Goal: Information Seeking & Learning: Learn about a topic

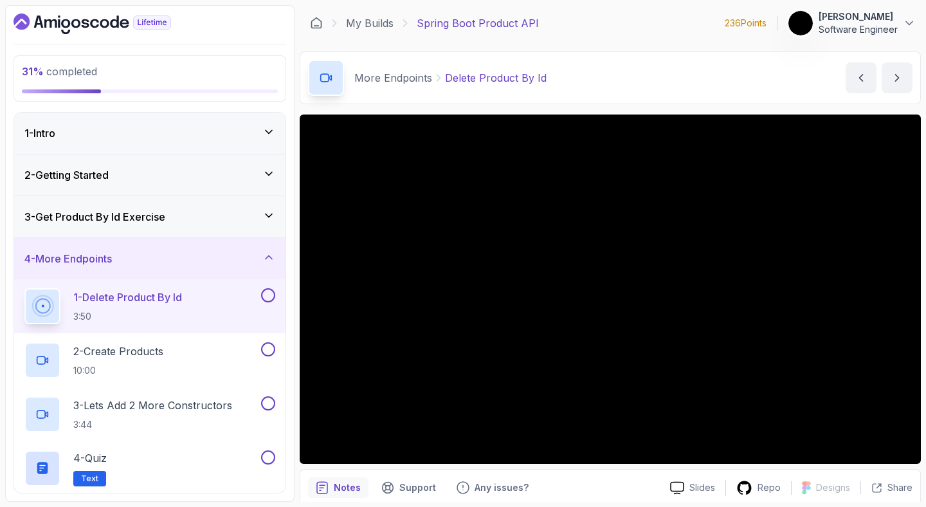
click at [204, 207] on div "3 - Get Product By Id Exercise" at bounding box center [149, 216] width 271 height 41
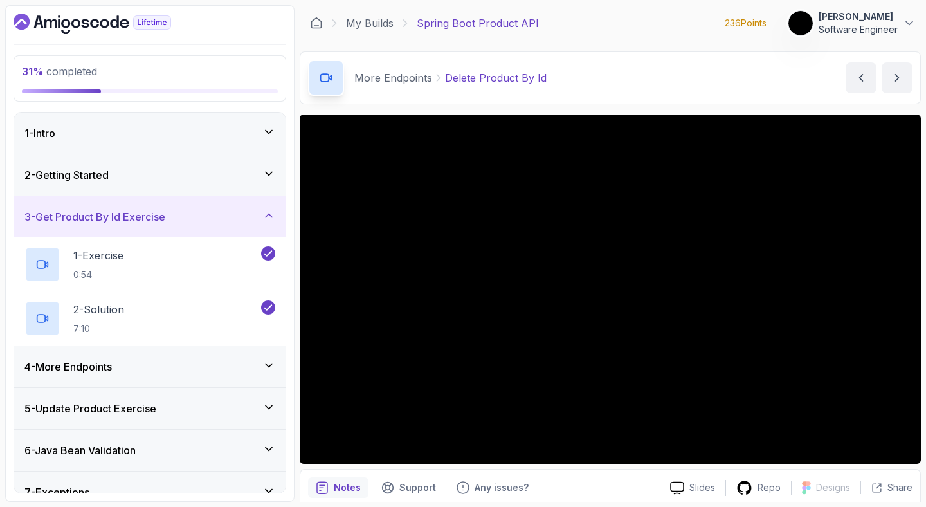
click at [207, 226] on div "3 - Get Product By Id Exercise" at bounding box center [149, 216] width 271 height 41
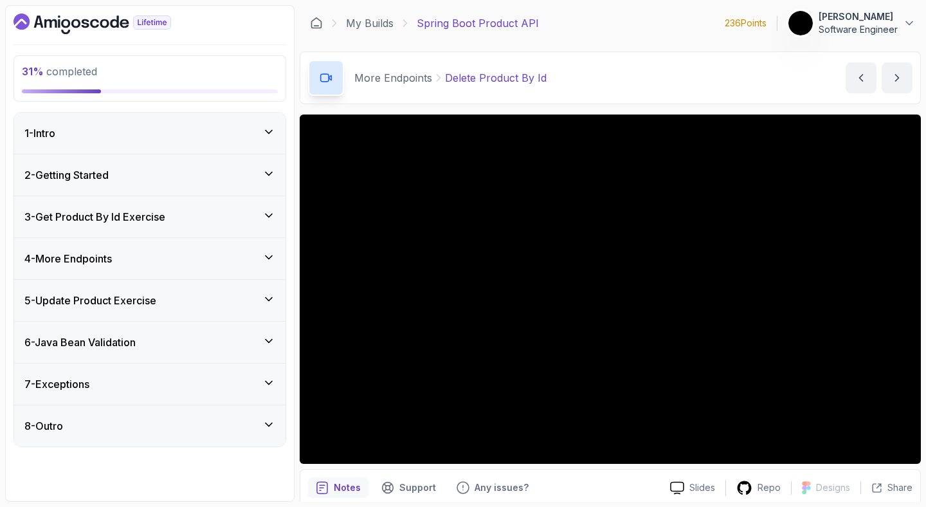
click at [182, 255] on div "4 - More Endpoints" at bounding box center [149, 258] width 251 height 15
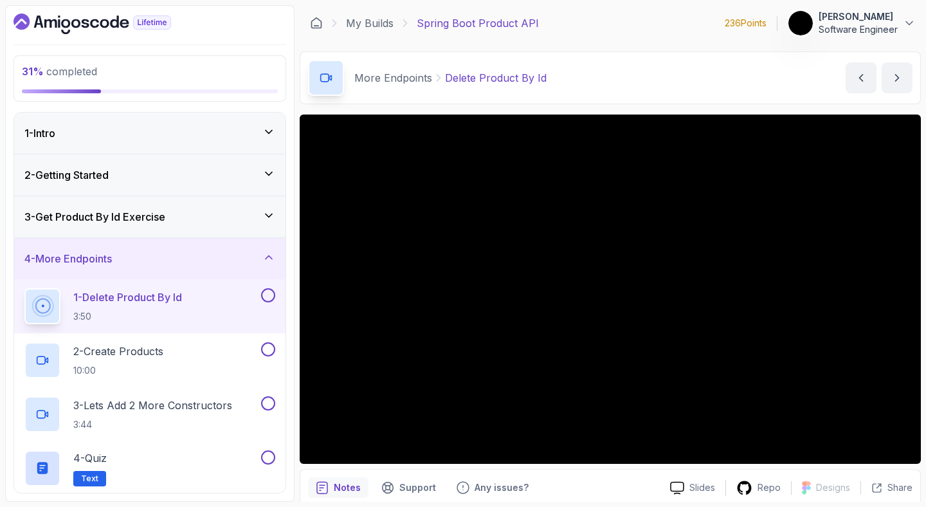
click at [185, 220] on div "3 - Get Product By Id Exercise" at bounding box center [149, 216] width 251 height 15
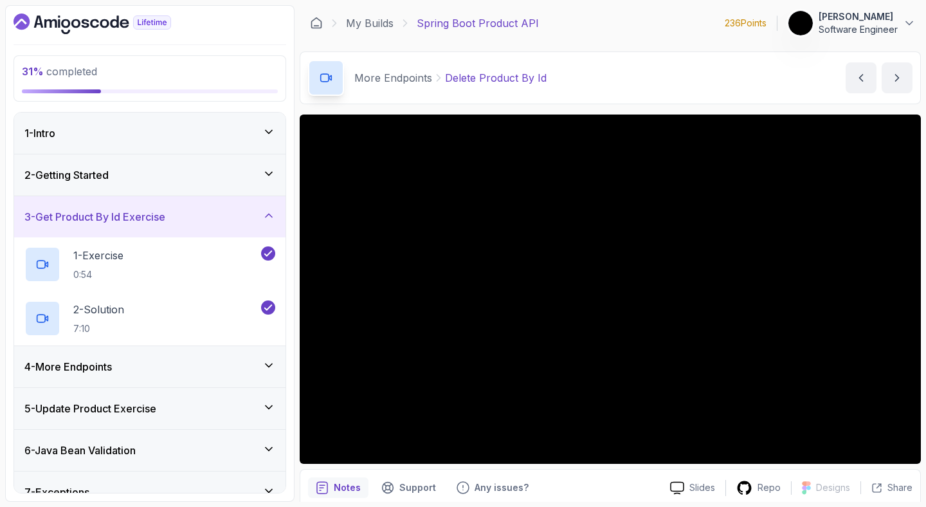
click at [129, 374] on div "4 - More Endpoints" at bounding box center [149, 366] width 251 height 15
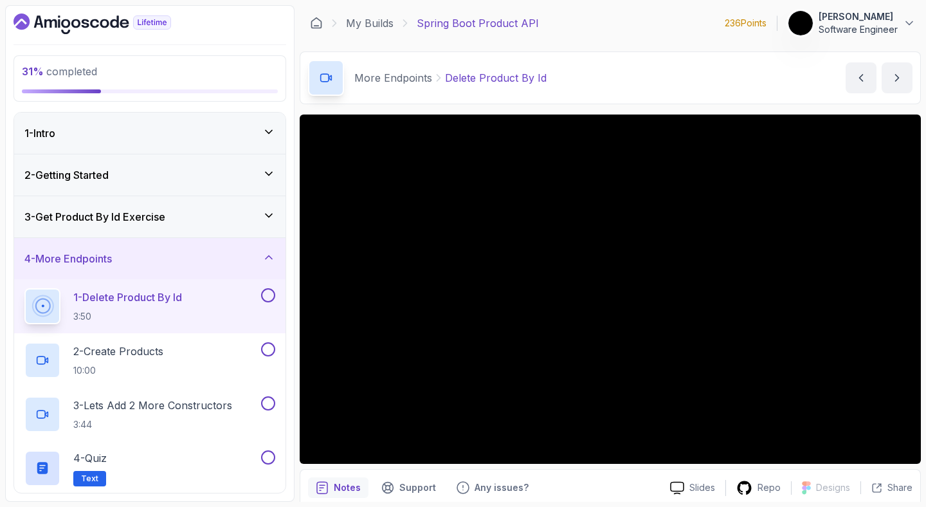
click at [75, 314] on p "3:50" at bounding box center [127, 316] width 109 height 13
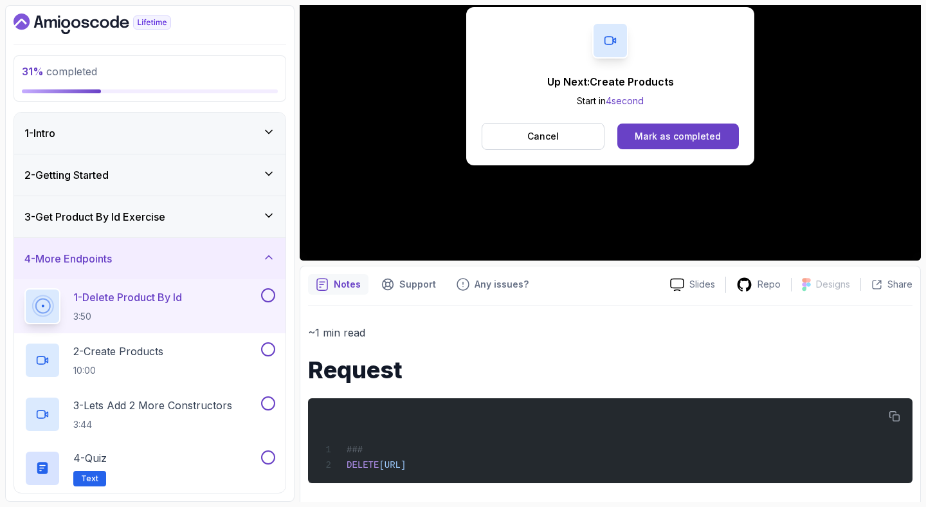
scroll to position [213, 0]
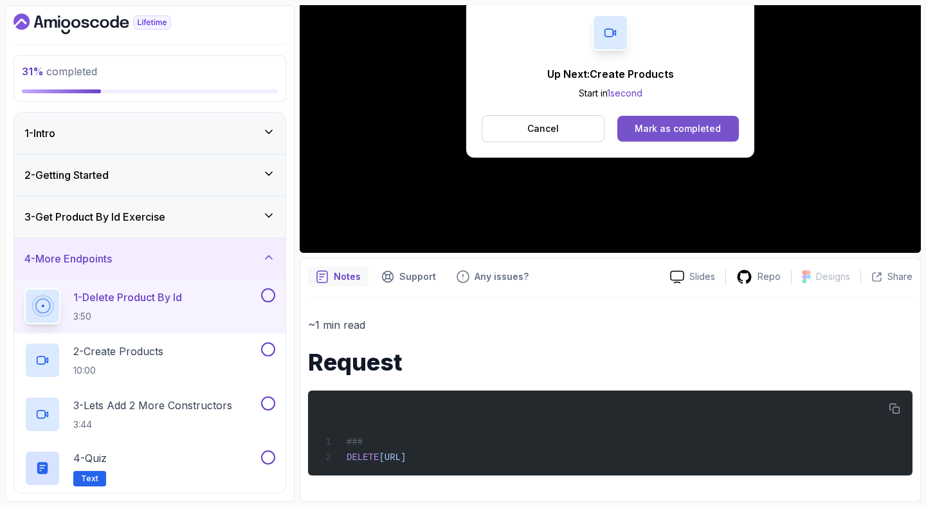
click at [673, 132] on div "Mark as completed" at bounding box center [678, 128] width 86 height 13
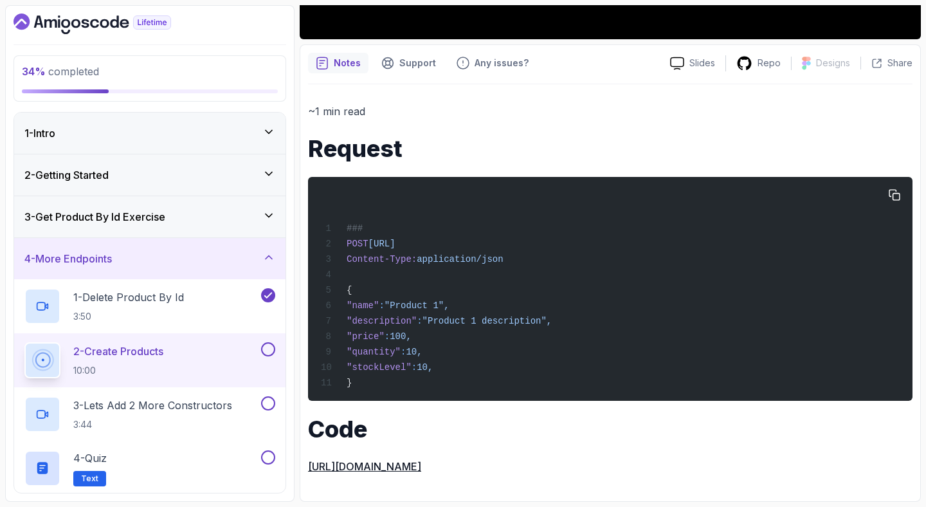
scroll to position [430, 0]
click at [902, 194] on button "button" at bounding box center [894, 195] width 21 height 21
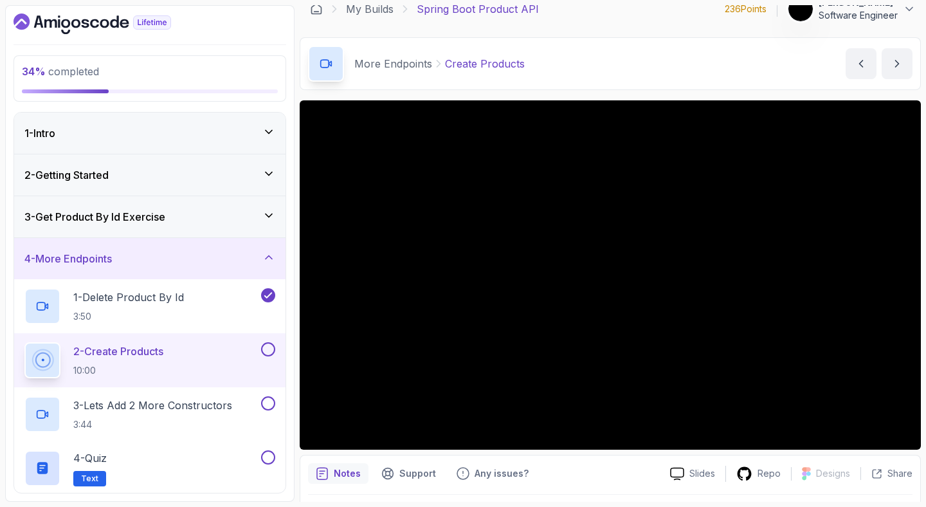
scroll to position [0, 0]
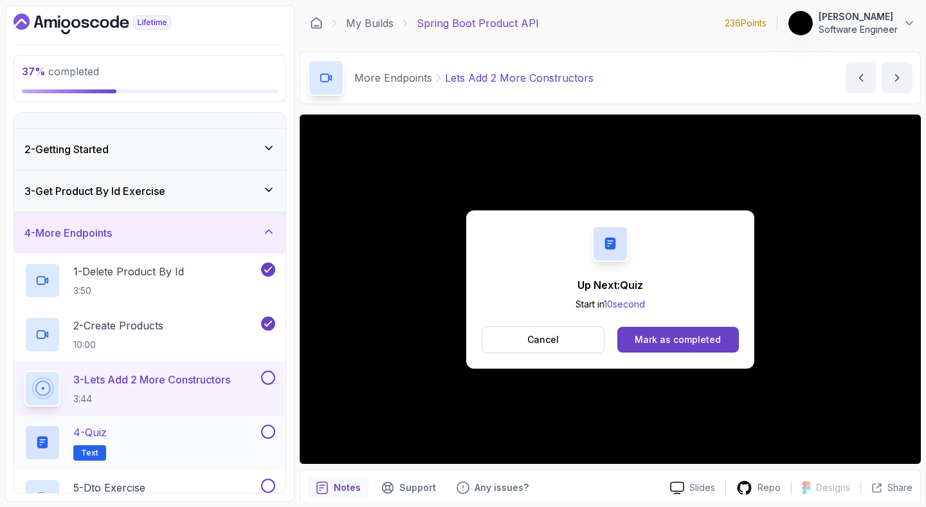
scroll to position [100, 0]
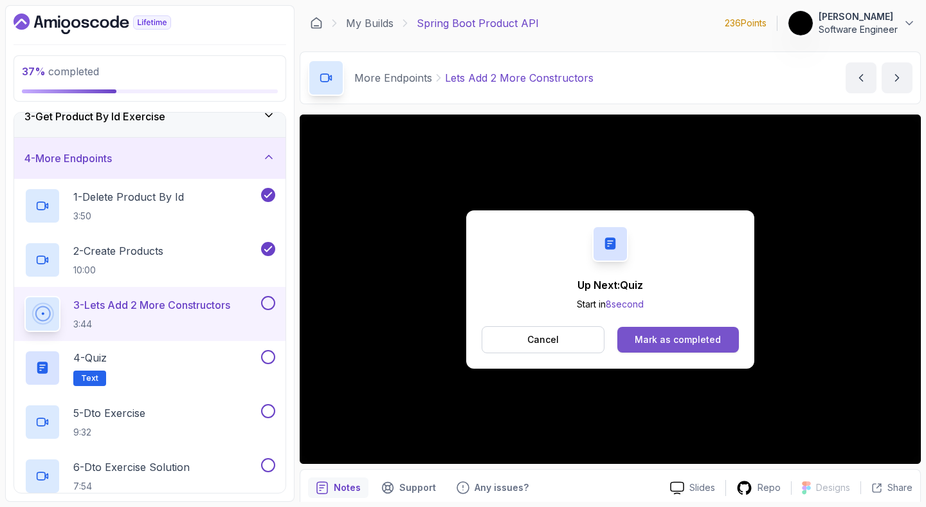
click at [660, 345] on div "Mark as completed" at bounding box center [678, 339] width 86 height 13
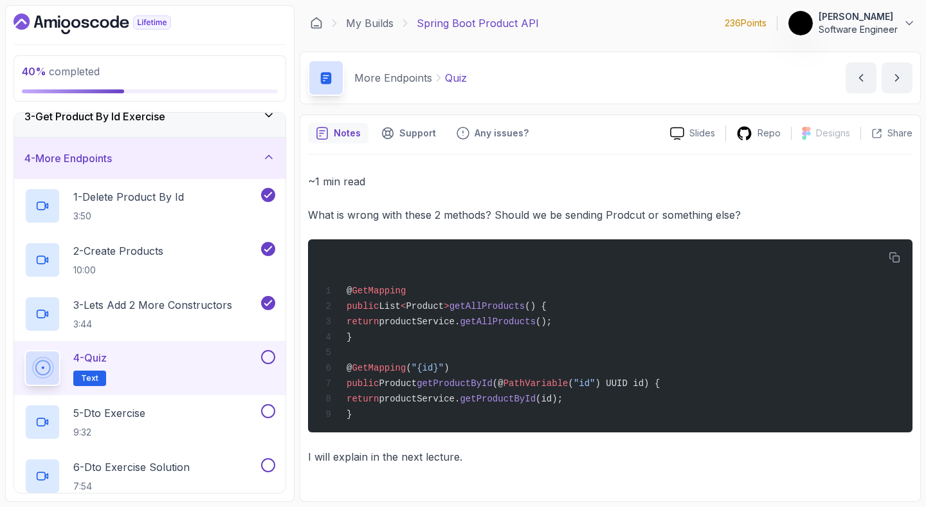
click at [269, 360] on button at bounding box center [268, 357] width 14 height 14
click at [205, 418] on div "5 - Dto Exercise 9:32" at bounding box center [141, 422] width 234 height 36
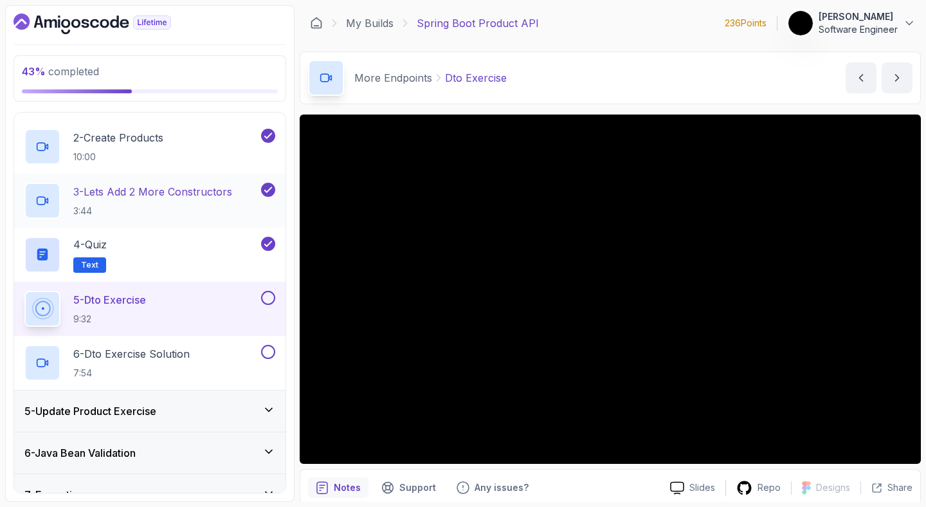
scroll to position [278, 0]
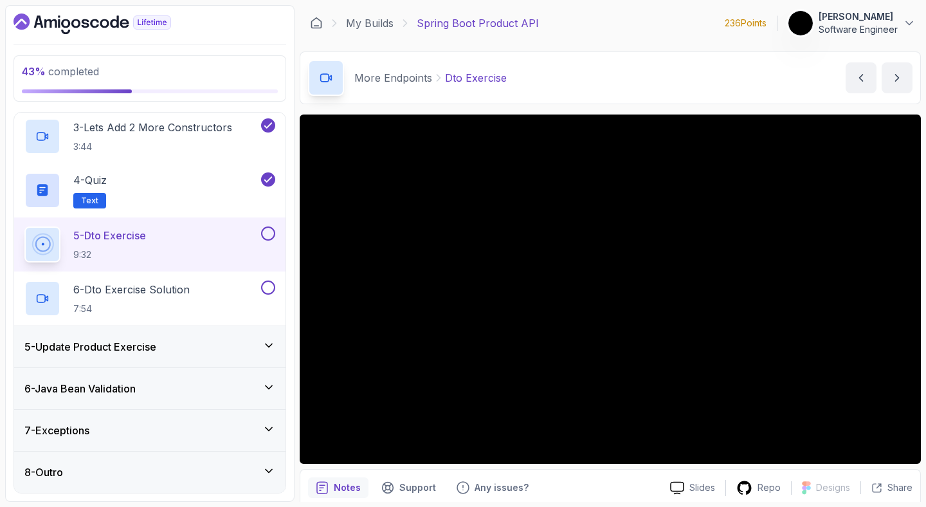
click at [268, 232] on button at bounding box center [268, 233] width 14 height 14
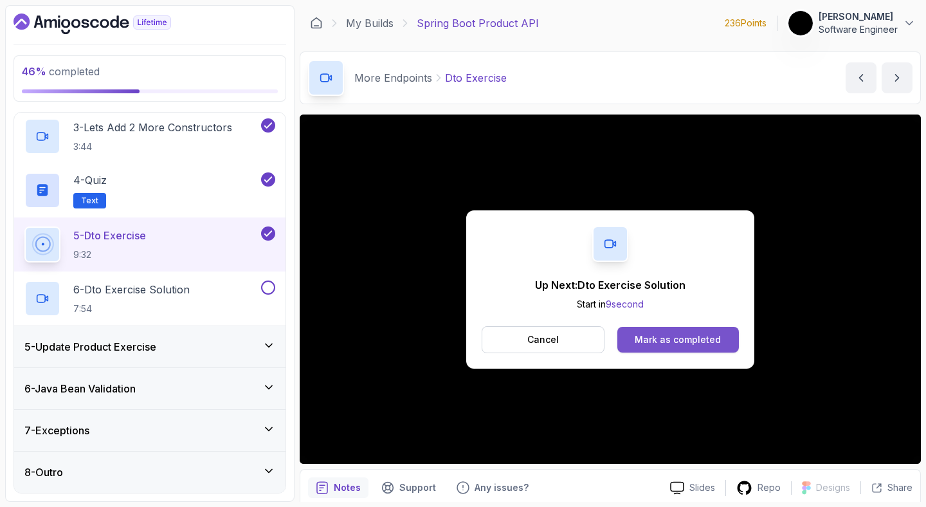
click at [688, 334] on div "Mark as completed" at bounding box center [678, 339] width 86 height 13
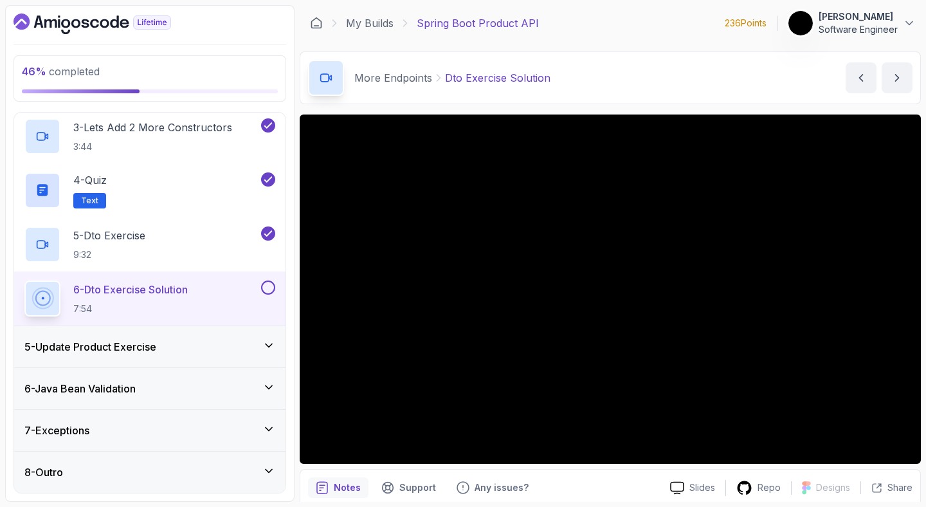
click at [266, 287] on button at bounding box center [268, 287] width 14 height 14
click at [220, 350] on div "5 - Update Product Exercise" at bounding box center [149, 346] width 251 height 15
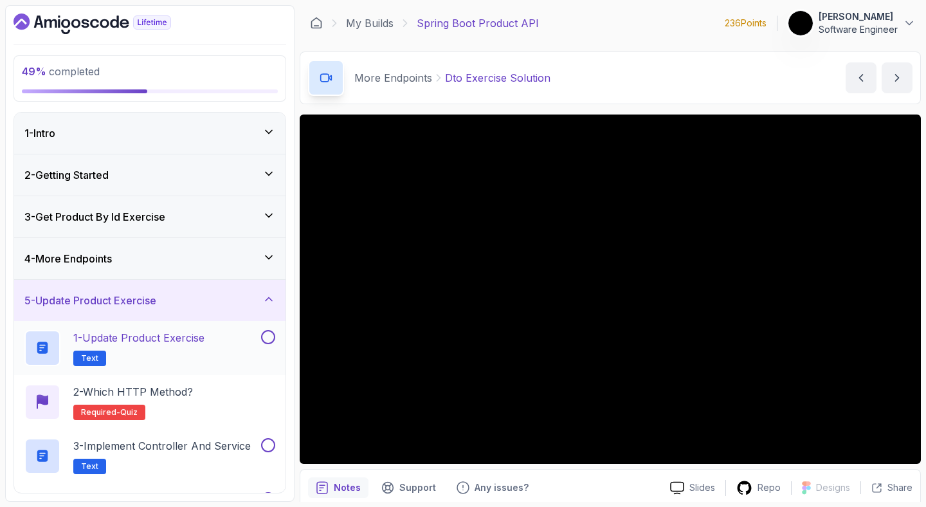
click at [204, 338] on p "1 - Update Product Exercise" at bounding box center [138, 337] width 131 height 15
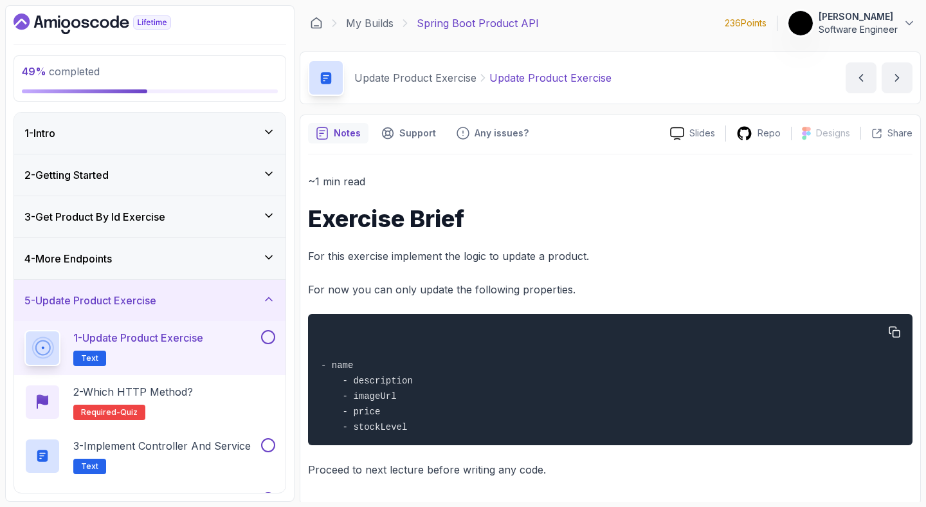
scroll to position [6, 0]
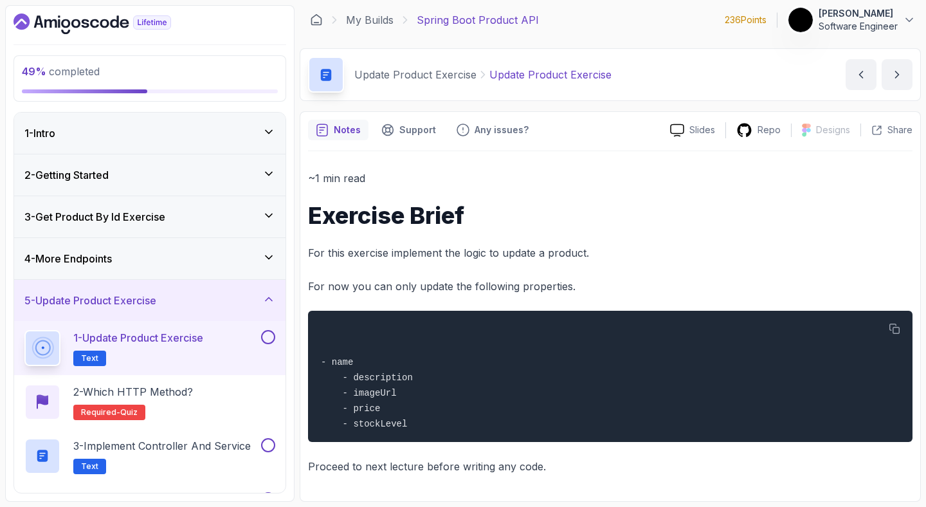
click at [264, 340] on button at bounding box center [268, 337] width 14 height 14
click at [134, 406] on p "Required- quiz" at bounding box center [109, 412] width 72 height 15
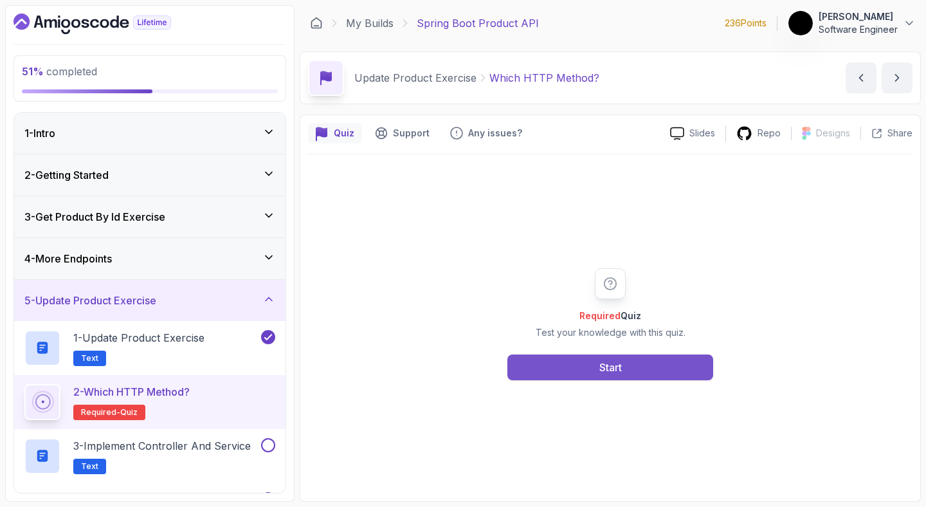
click at [565, 375] on button "Start" at bounding box center [610, 367] width 206 height 26
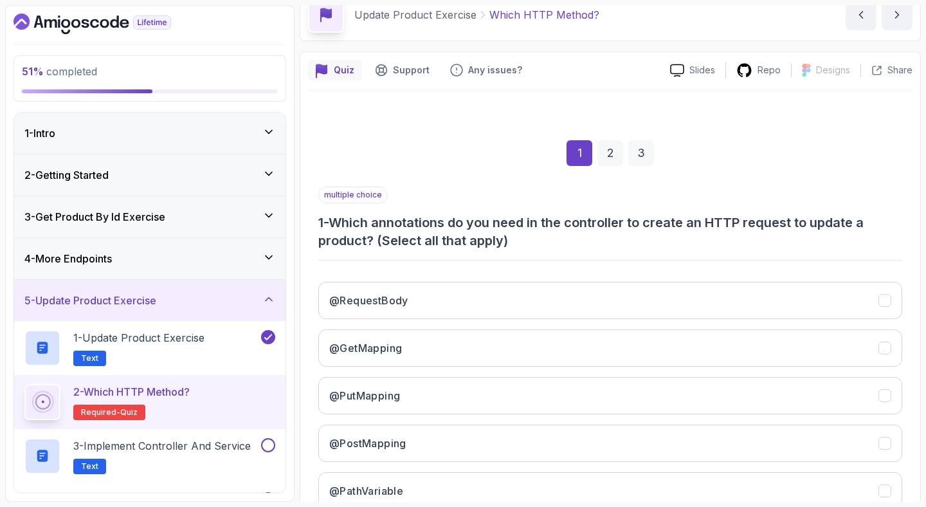
scroll to position [154, 0]
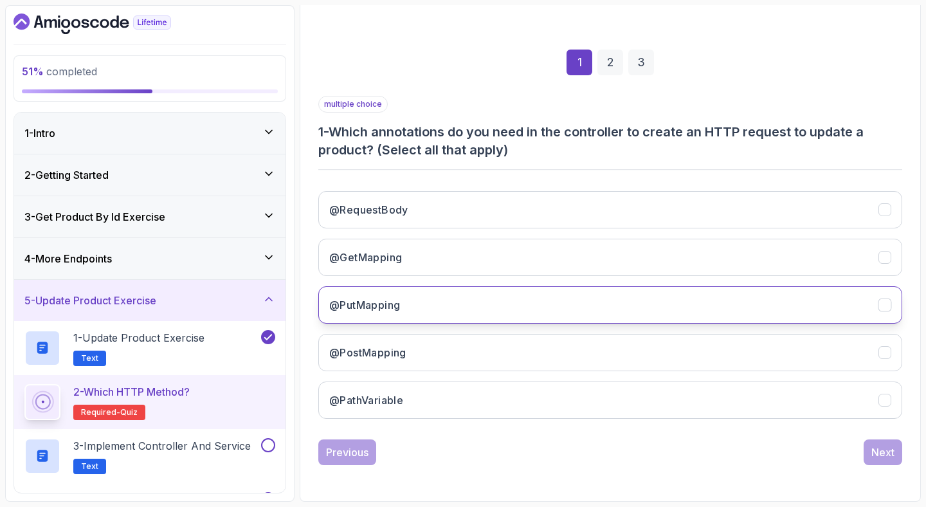
click at [470, 303] on button "@PutMapping" at bounding box center [610, 304] width 584 height 37
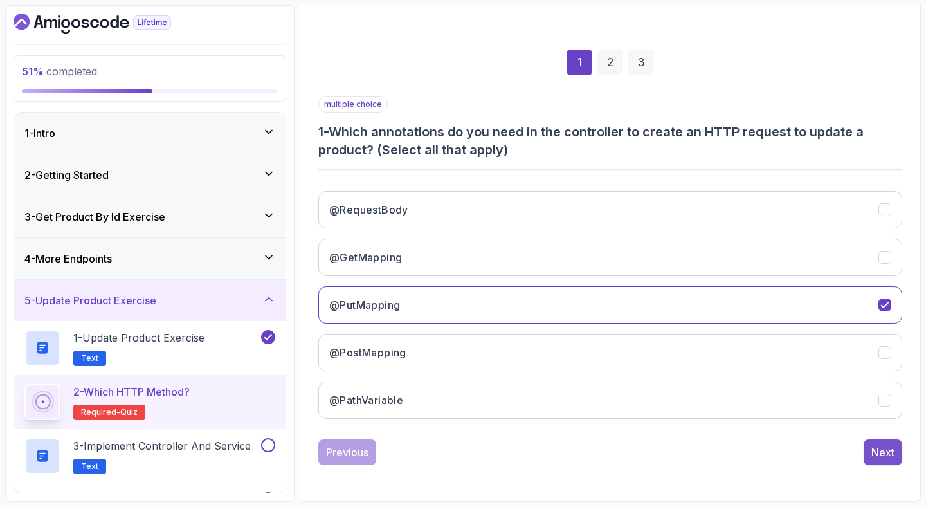
click at [881, 449] on div "Next" at bounding box center [882, 451] width 23 height 15
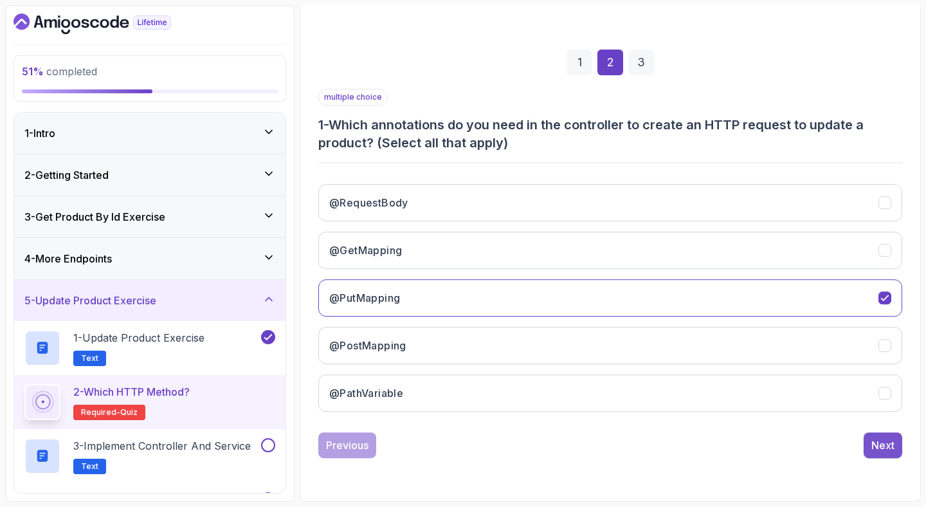
scroll to position [89, 0]
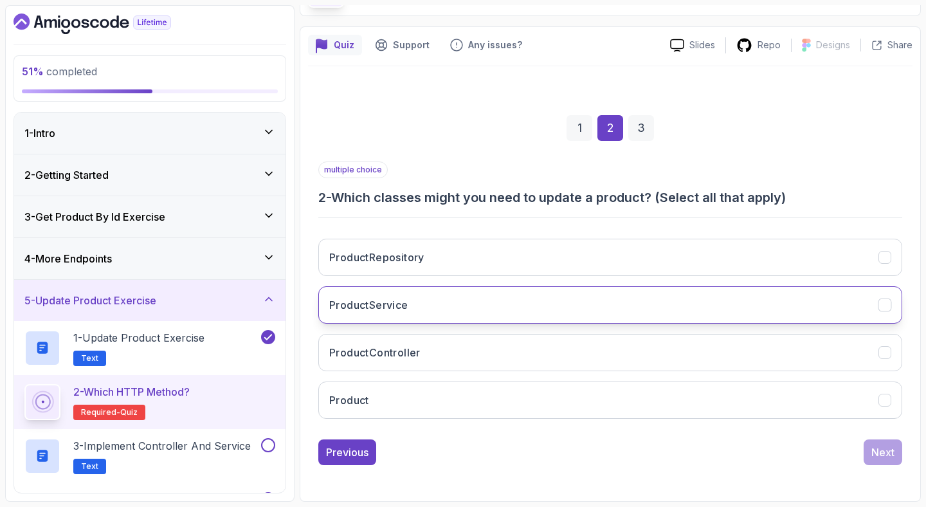
click at [489, 316] on button "ProductService" at bounding box center [610, 304] width 584 height 37
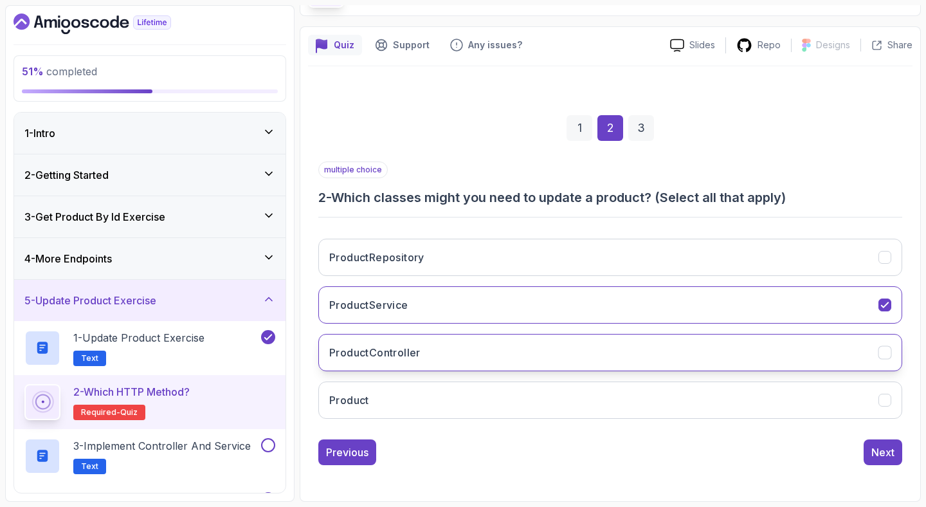
click at [477, 353] on button "ProductController" at bounding box center [610, 352] width 584 height 37
click at [891, 446] on div "Next" at bounding box center [882, 451] width 23 height 15
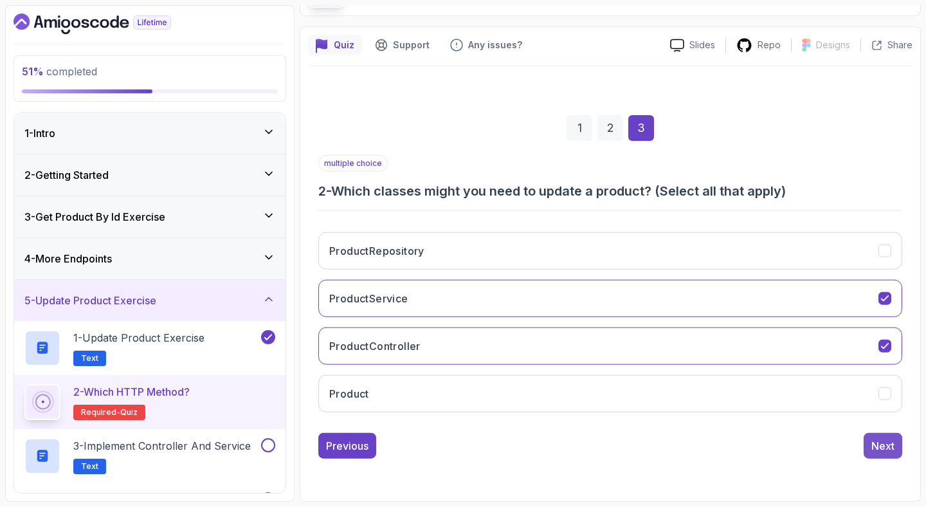
scroll to position [0, 0]
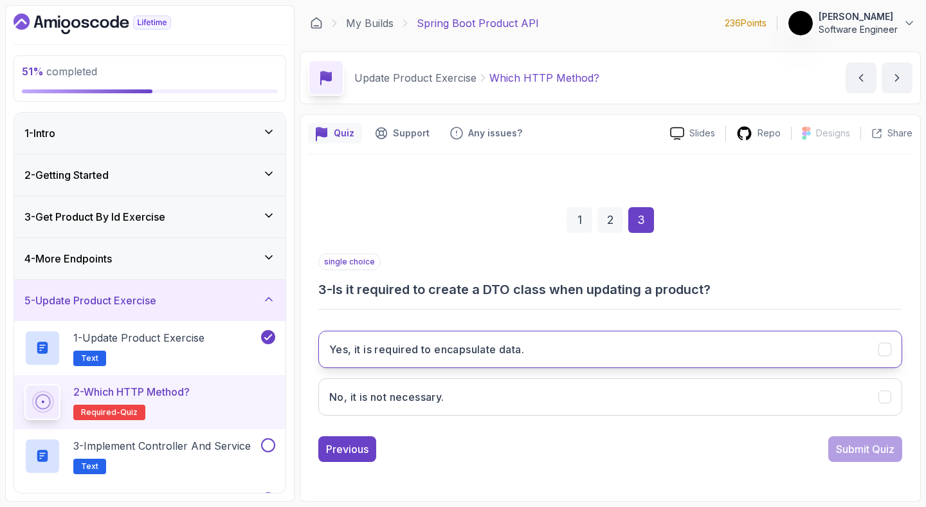
click at [493, 343] on h3 "Yes, it is required to encapsulate data." at bounding box center [426, 349] width 195 height 15
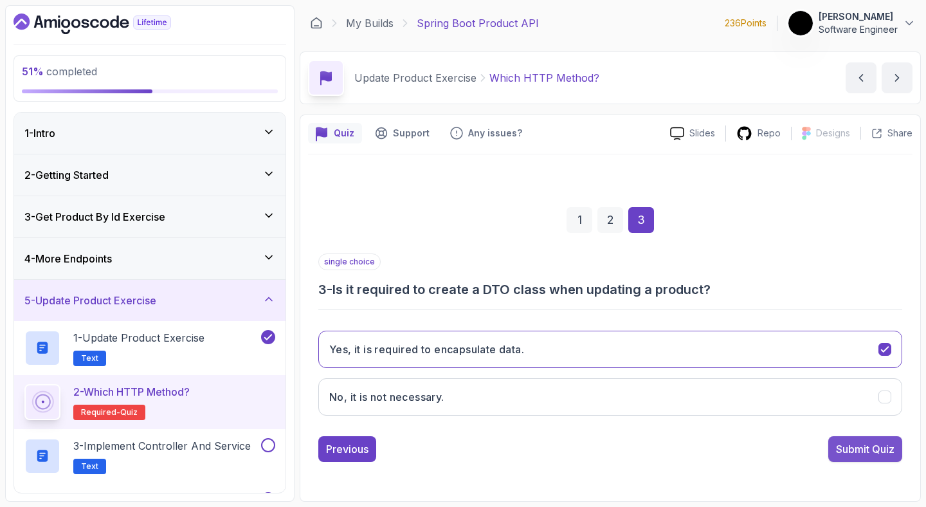
click at [853, 457] on button "Submit Quiz" at bounding box center [865, 449] width 74 height 26
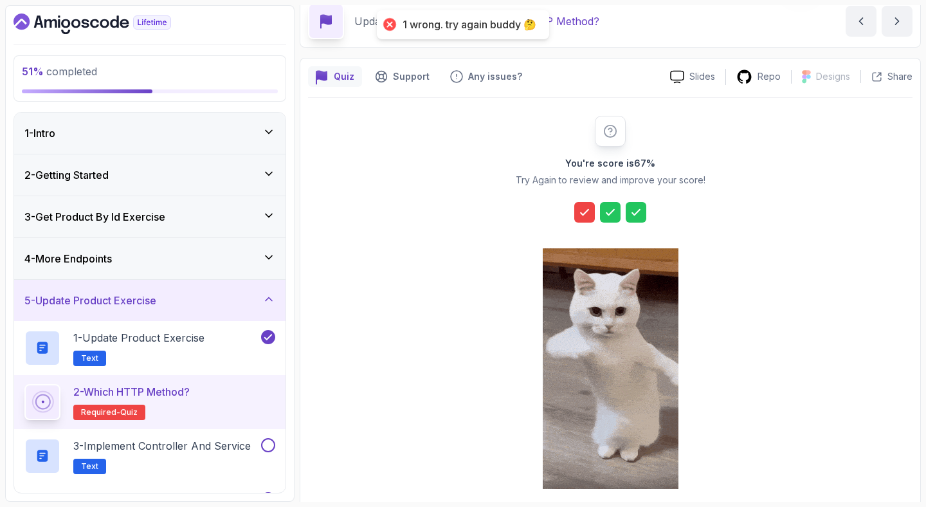
scroll to position [111, 0]
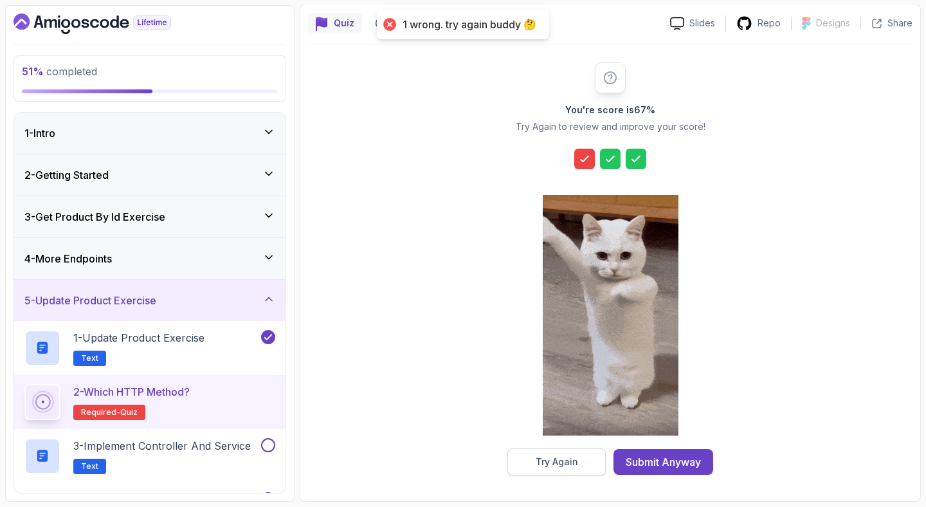
click at [551, 460] on div "Try Again" at bounding box center [557, 461] width 42 height 13
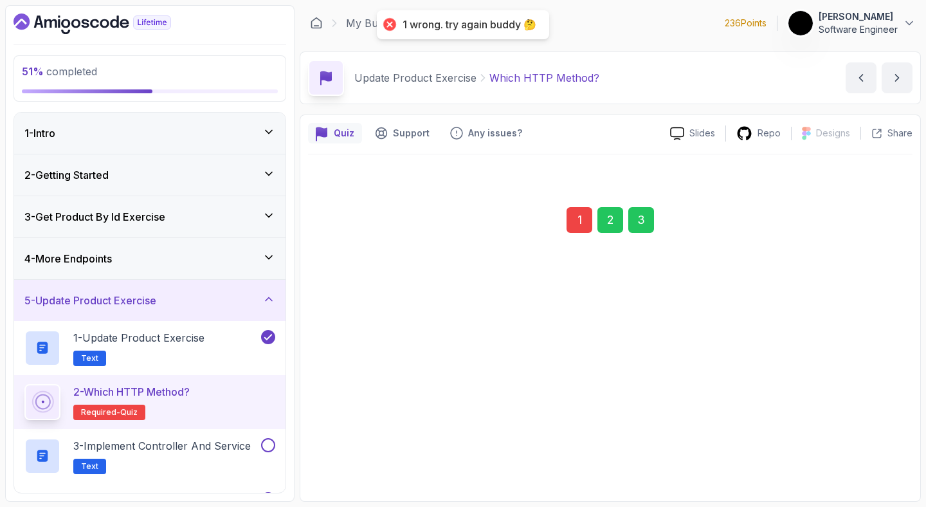
scroll to position [0, 0]
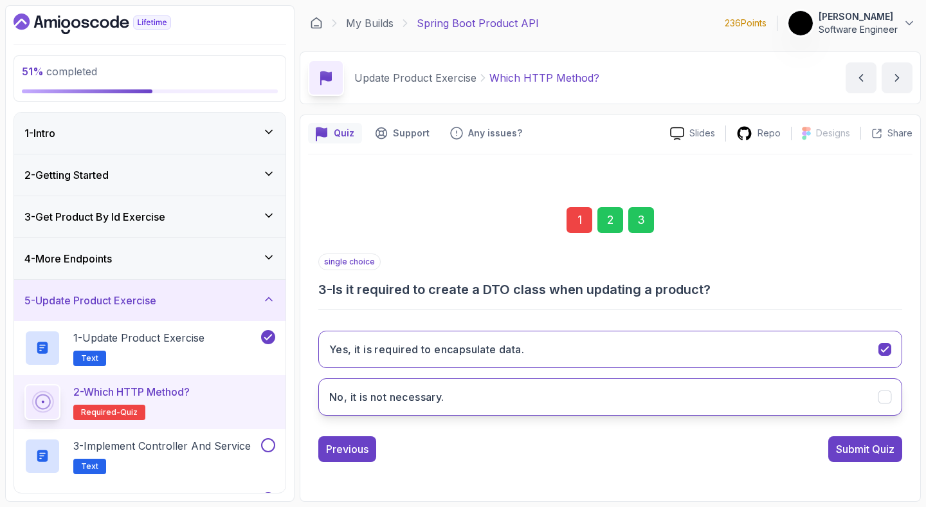
click at [526, 406] on button "No, it is not necessary." at bounding box center [610, 396] width 584 height 37
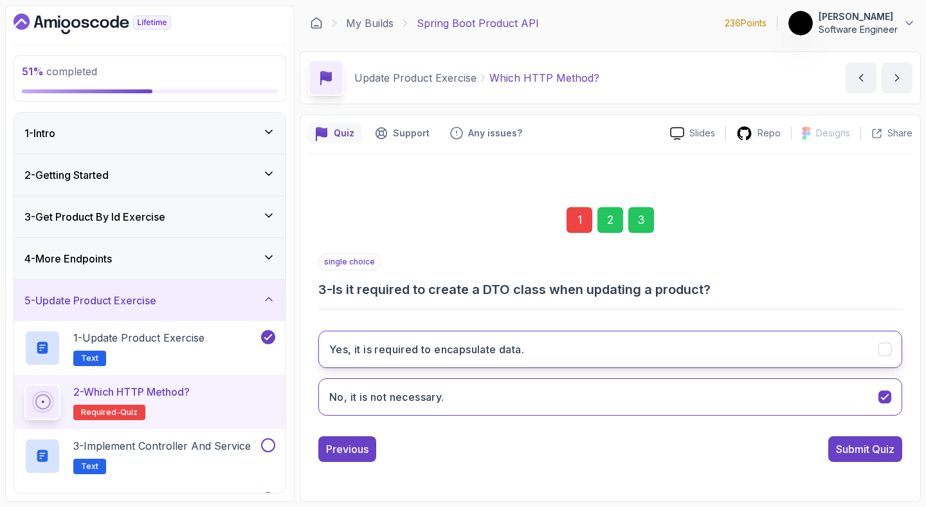
click at [848, 365] on button "Yes, it is required to encapsulate data." at bounding box center [610, 349] width 584 height 37
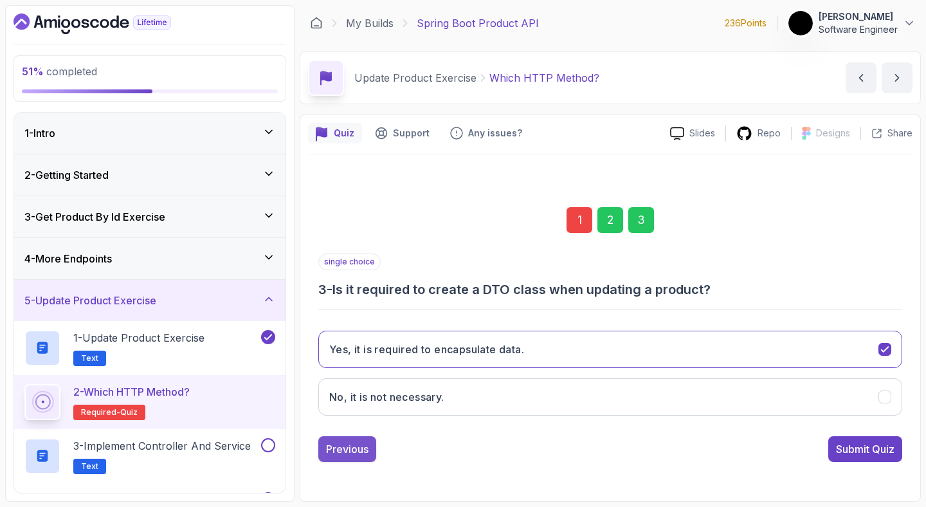
click at [339, 453] on div "Previous" at bounding box center [347, 448] width 42 height 15
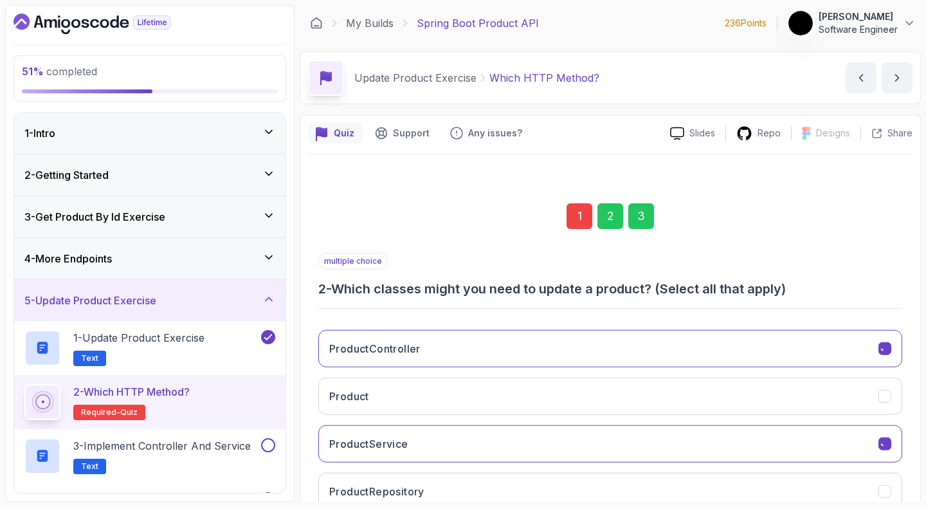
click at [338, 453] on button "ProductService" at bounding box center [610, 443] width 584 height 37
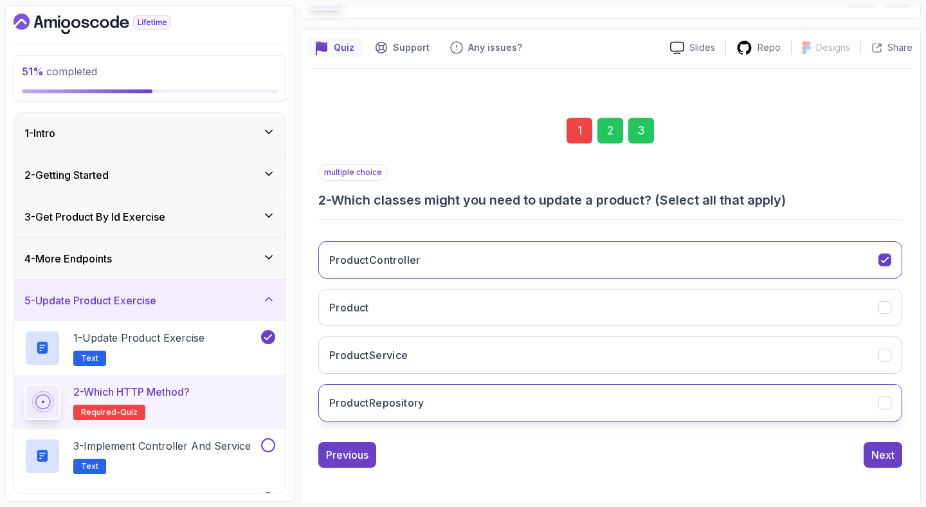
scroll to position [89, 0]
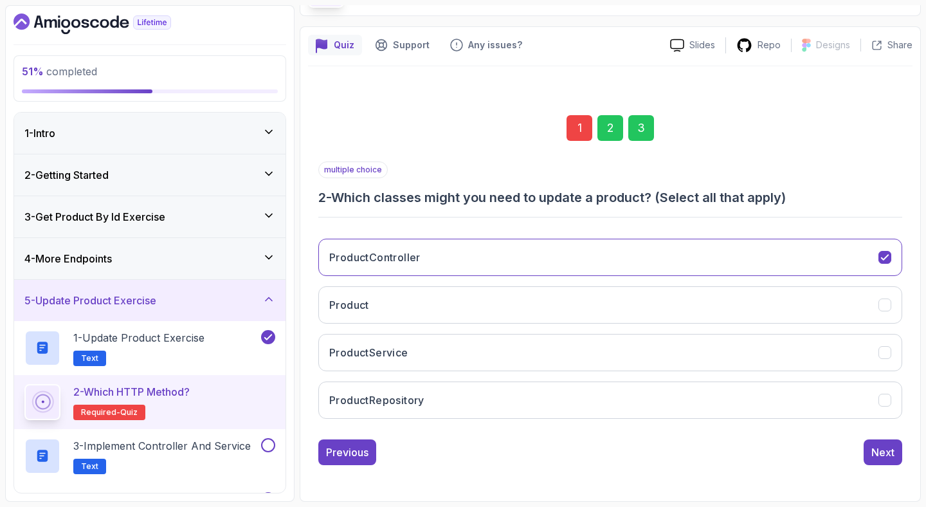
click at [344, 470] on div "1 2 3 multiple choice 2 - Which classes might you need to update a product? (Se…" at bounding box center [610, 279] width 605 height 391
click at [346, 453] on div "Previous" at bounding box center [347, 451] width 42 height 15
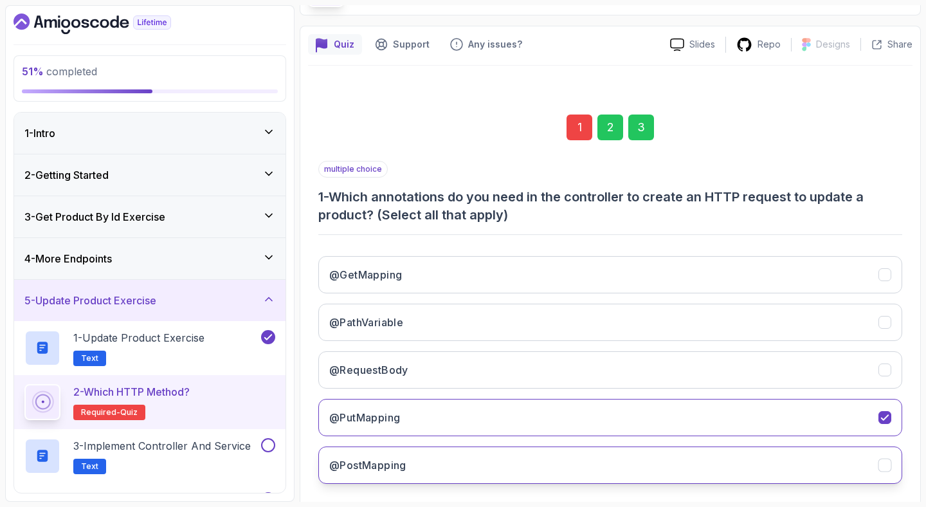
click at [442, 457] on button "@PostMapping" at bounding box center [610, 464] width 584 height 37
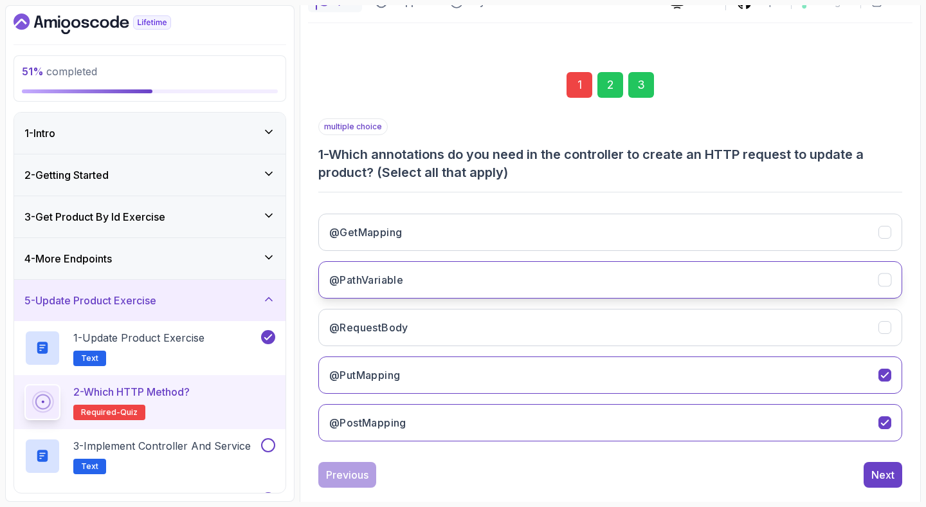
scroll to position [154, 0]
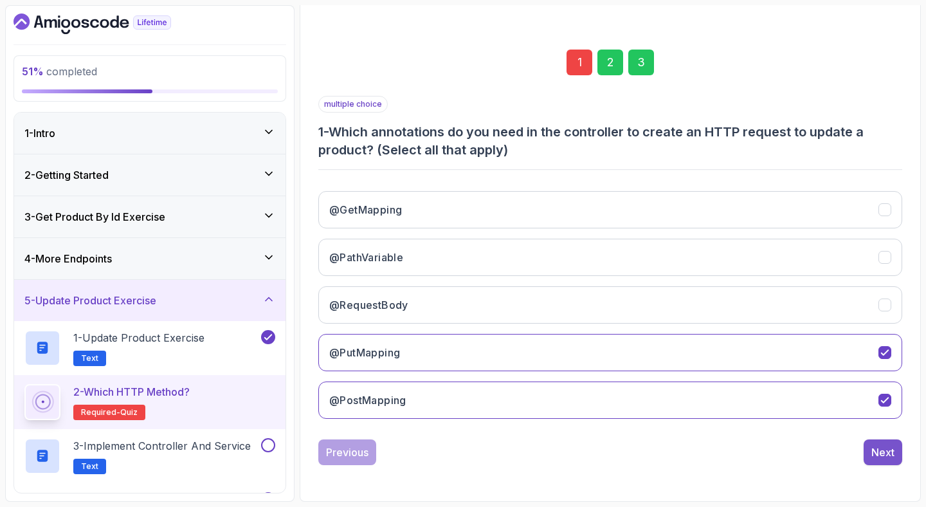
click at [877, 444] on div "Next" at bounding box center [882, 451] width 23 height 15
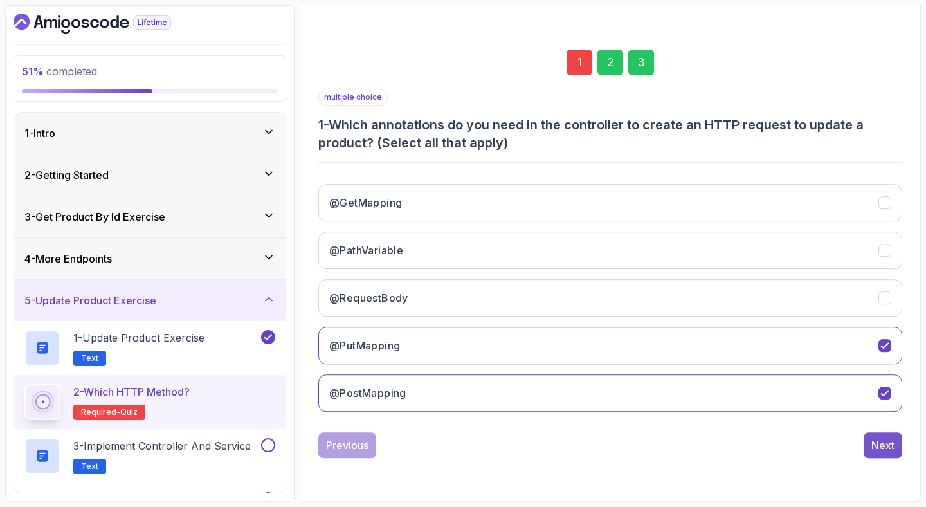
scroll to position [89, 0]
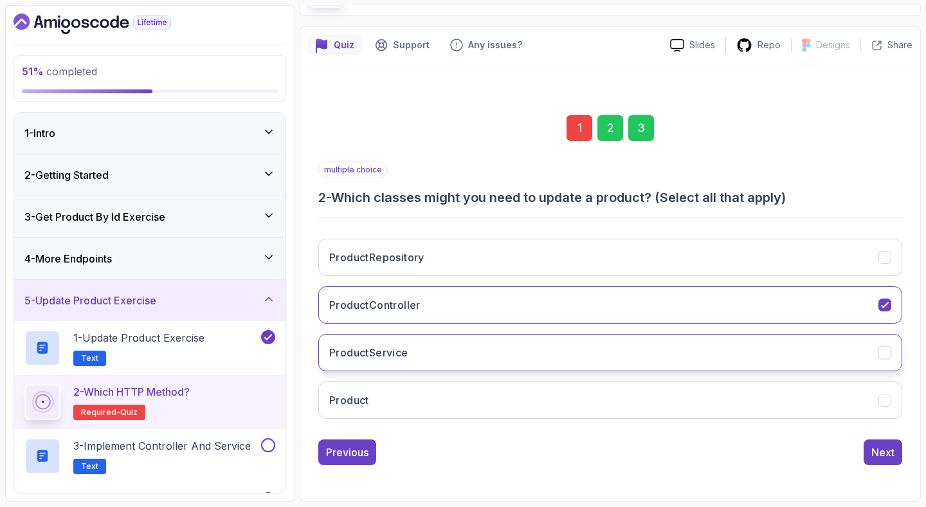
click at [891, 355] on div "ProductService" at bounding box center [886, 353] width 14 height 14
click at [898, 447] on button "Next" at bounding box center [883, 452] width 39 height 26
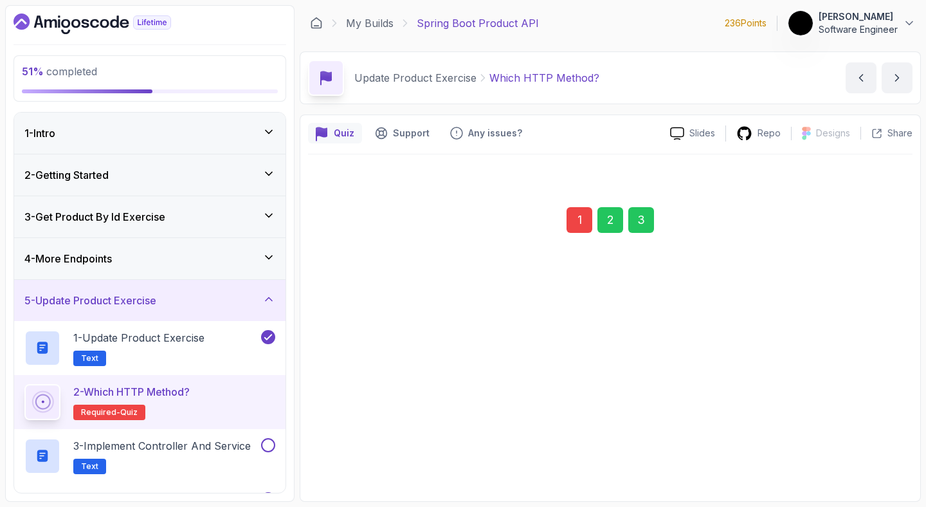
scroll to position [0, 0]
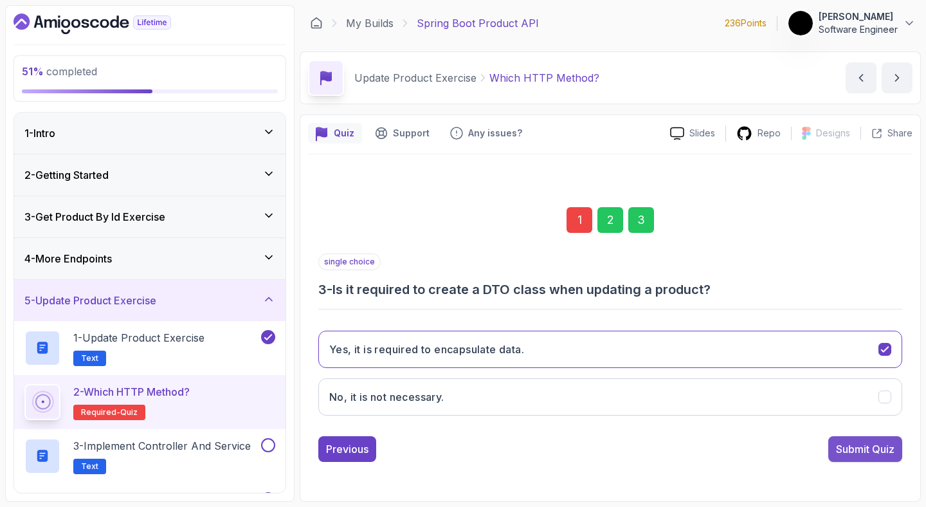
click at [854, 451] on div "Submit Quiz" at bounding box center [865, 448] width 59 height 15
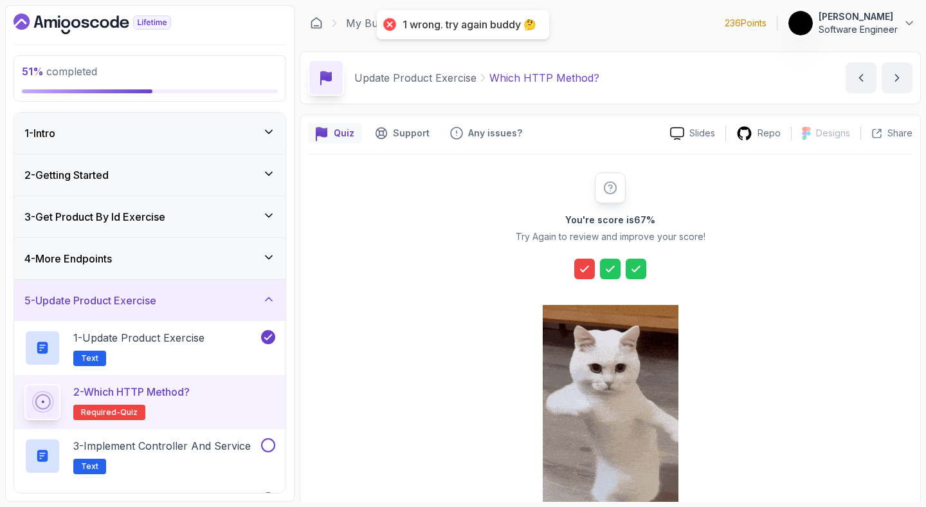
scroll to position [111, 0]
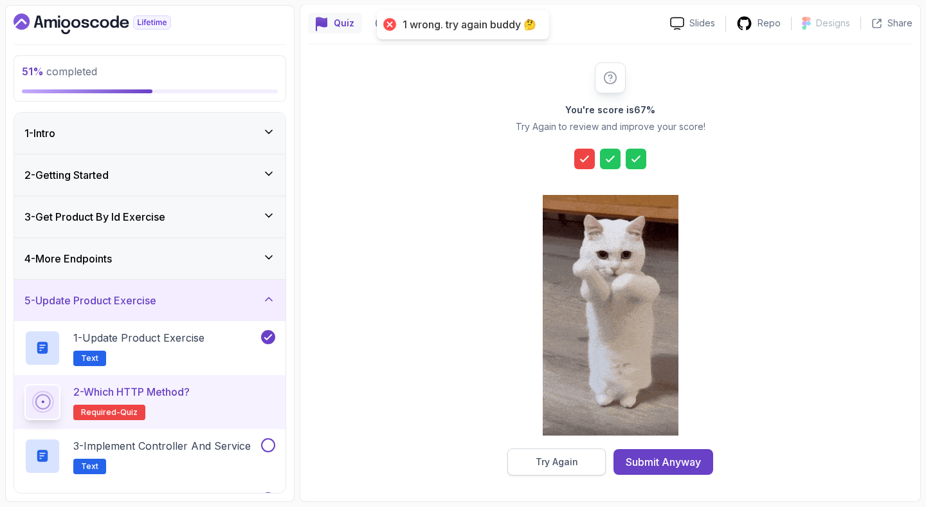
click at [578, 459] on button "Try Again" at bounding box center [556, 461] width 98 height 27
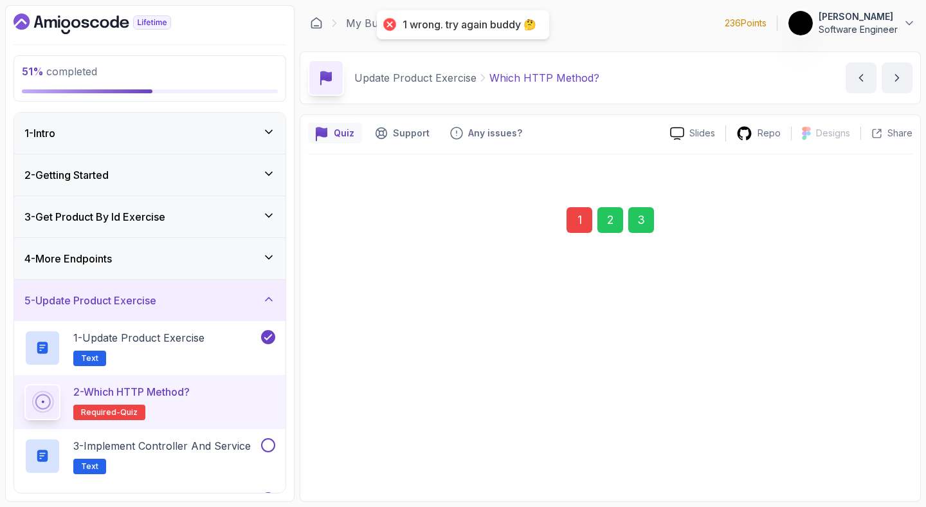
scroll to position [0, 0]
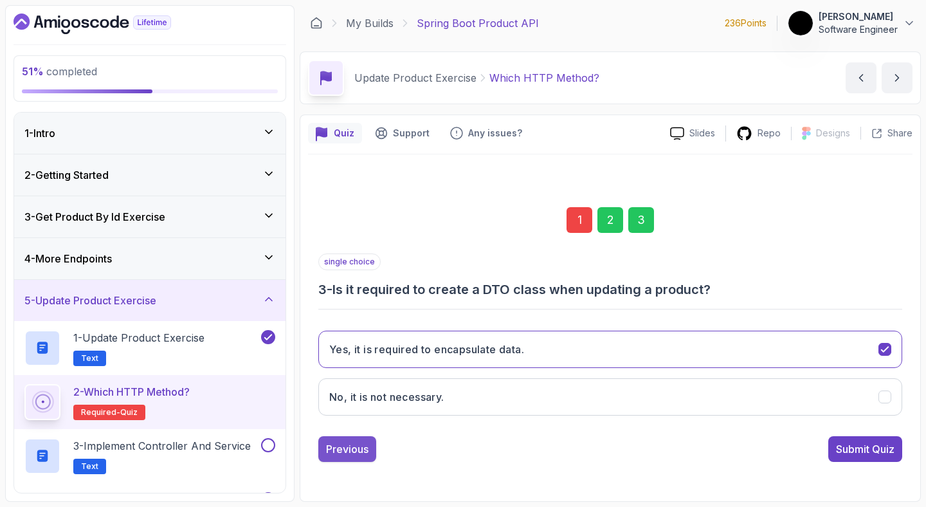
click at [367, 445] on div "Previous" at bounding box center [347, 448] width 42 height 15
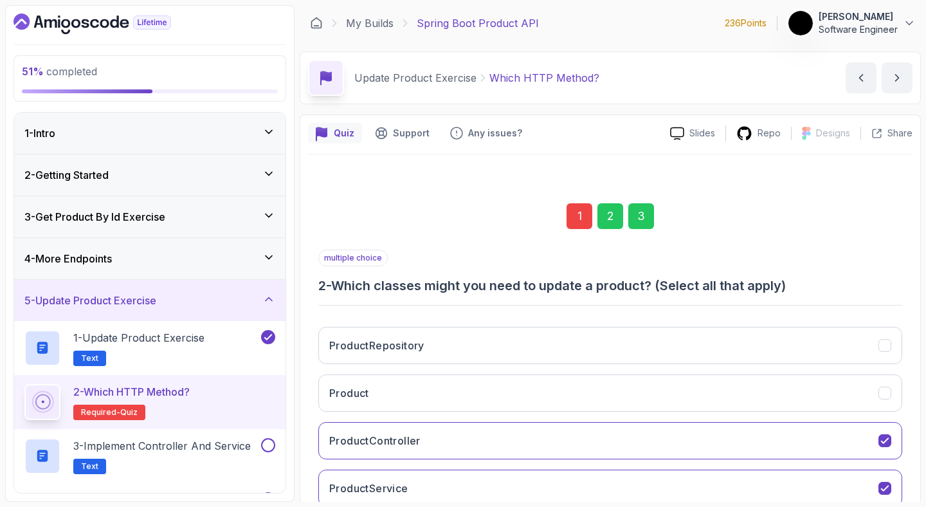
scroll to position [89, 0]
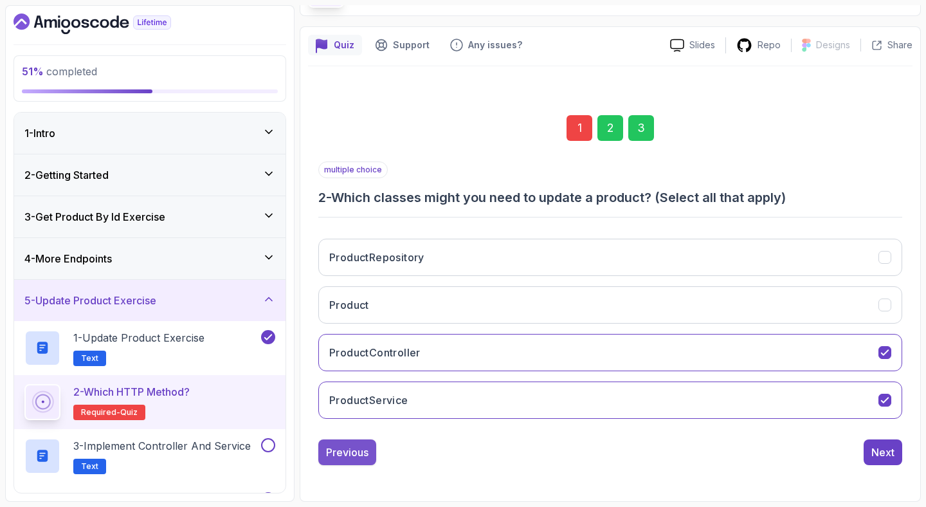
click at [356, 447] on div "Previous" at bounding box center [347, 451] width 42 height 15
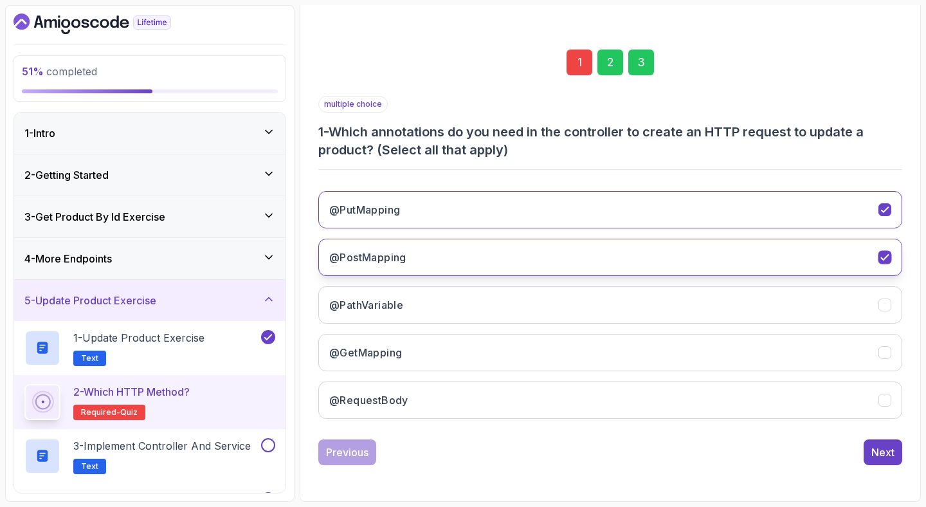
scroll to position [154, 0]
click at [818, 262] on button "@PostMapping" at bounding box center [610, 257] width 584 height 37
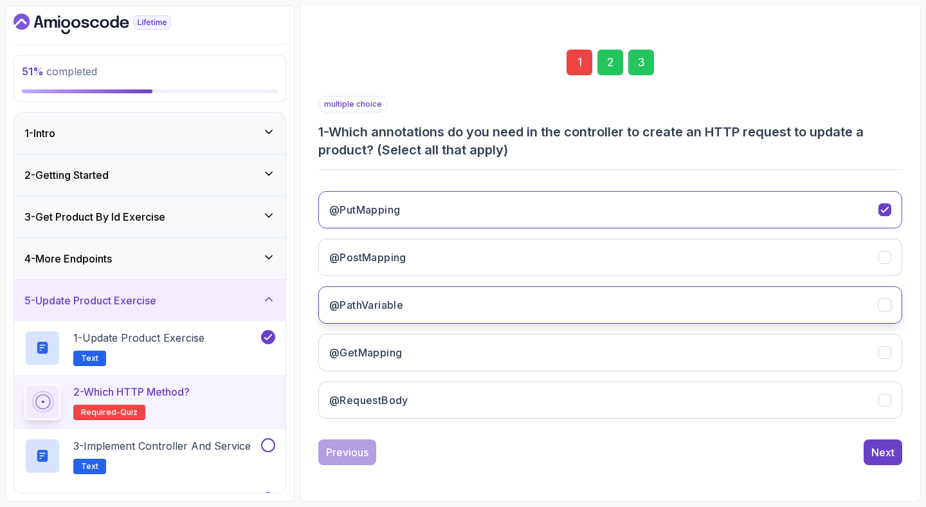
click at [467, 298] on button "@PathVariable" at bounding box center [610, 304] width 584 height 37
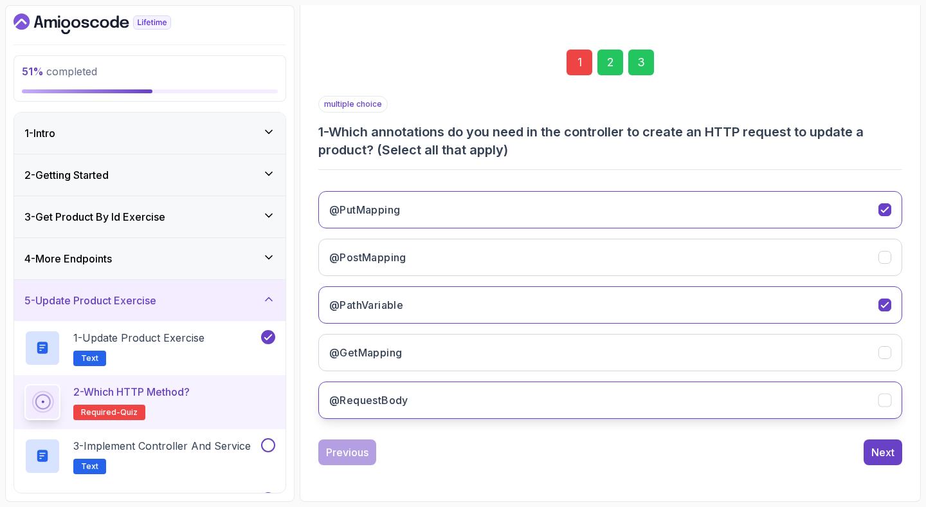
click at [418, 399] on button "@RequestBody" at bounding box center [610, 399] width 584 height 37
click at [889, 453] on div "Next" at bounding box center [882, 451] width 23 height 15
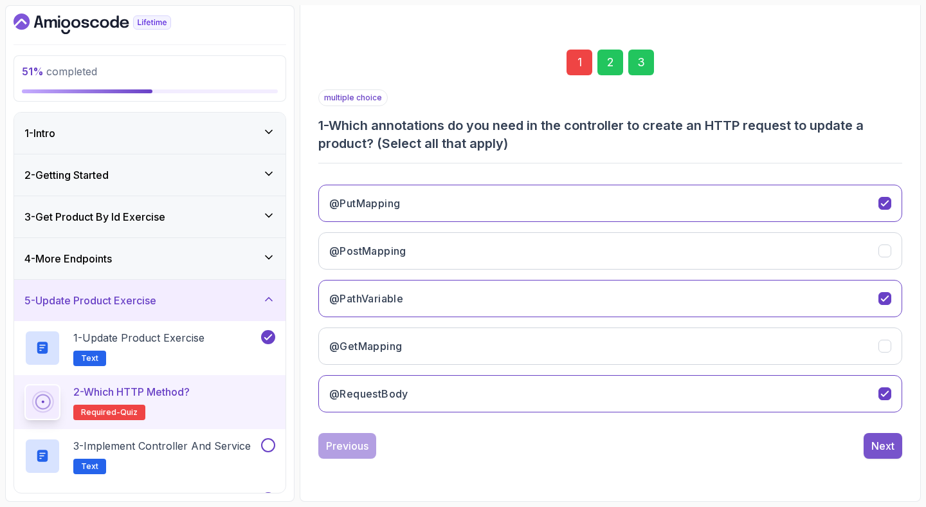
scroll to position [89, 0]
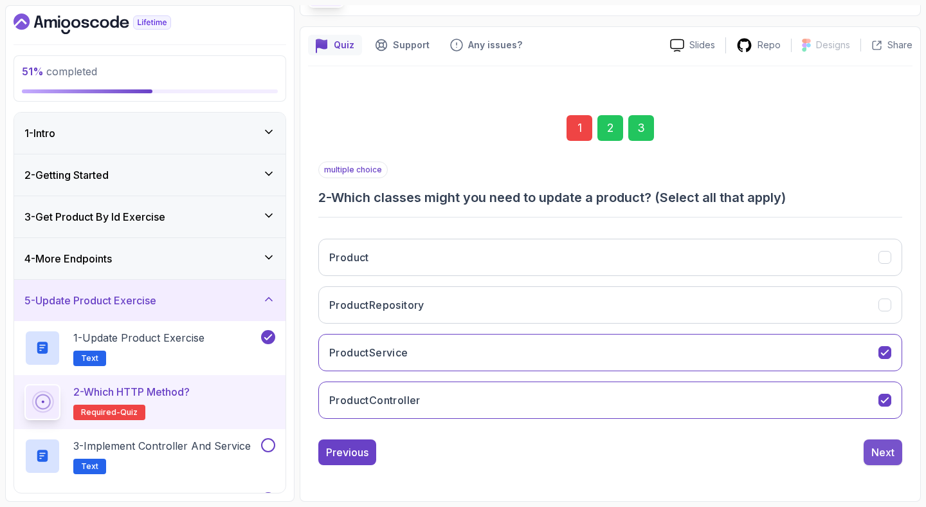
click at [887, 451] on div "Next" at bounding box center [882, 451] width 23 height 15
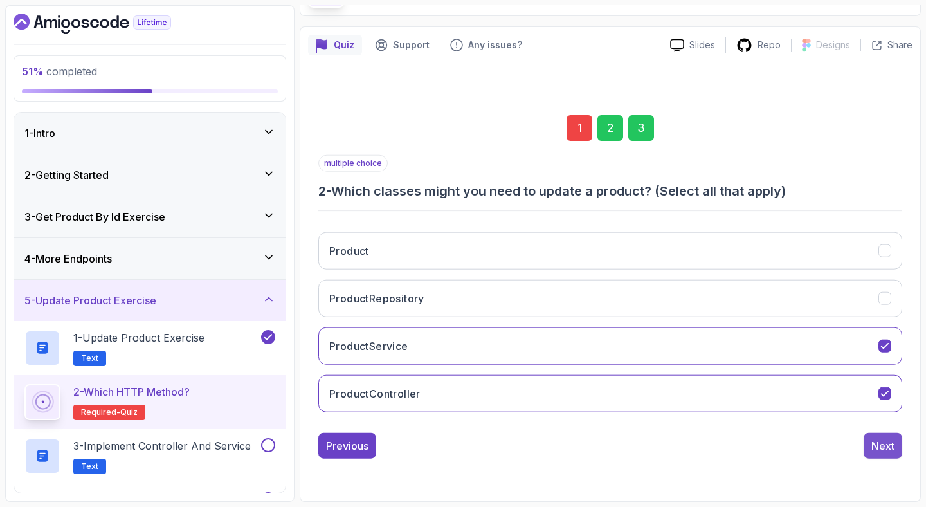
scroll to position [0, 0]
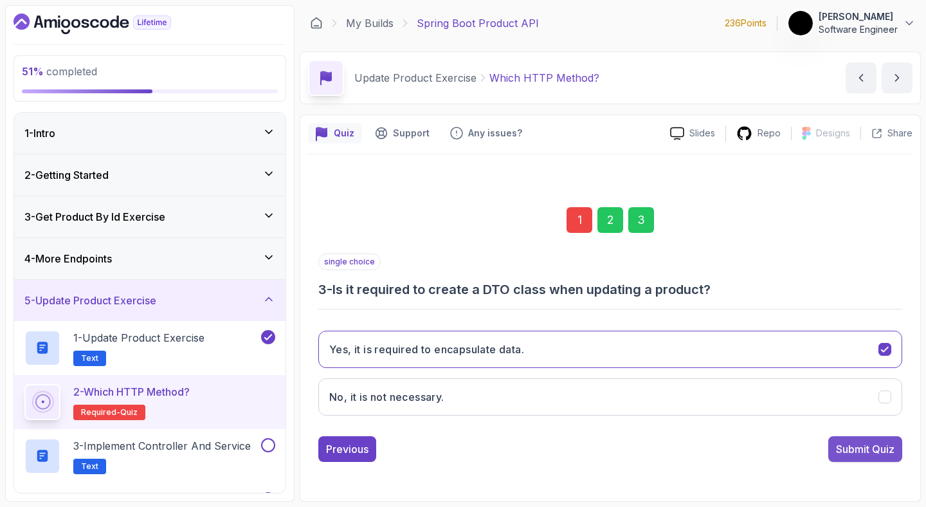
click at [886, 451] on div "Submit Quiz" at bounding box center [865, 448] width 59 height 15
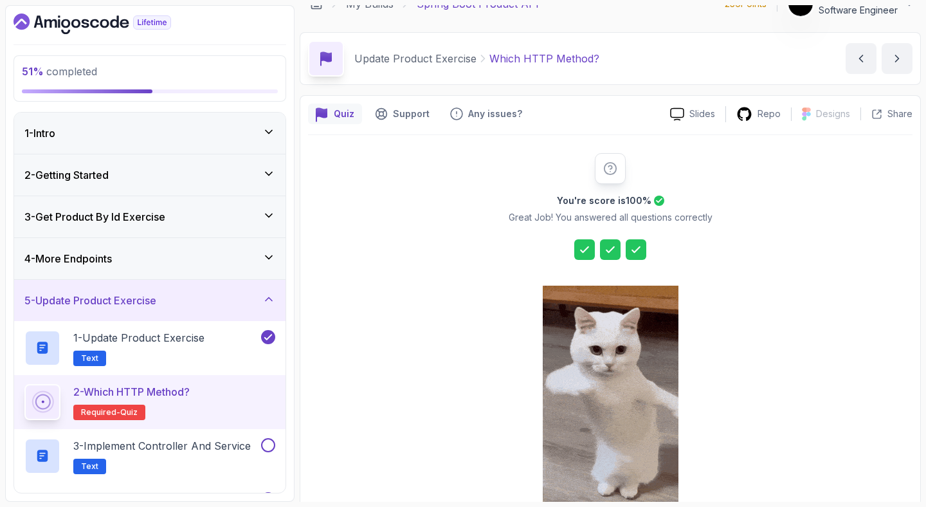
scroll to position [111, 0]
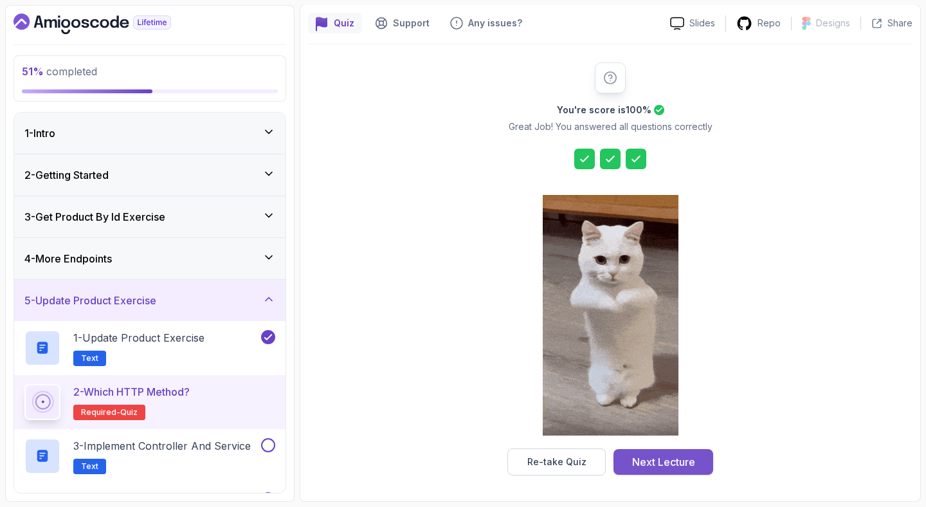
click at [693, 465] on div "Next Lecture" at bounding box center [663, 461] width 63 height 15
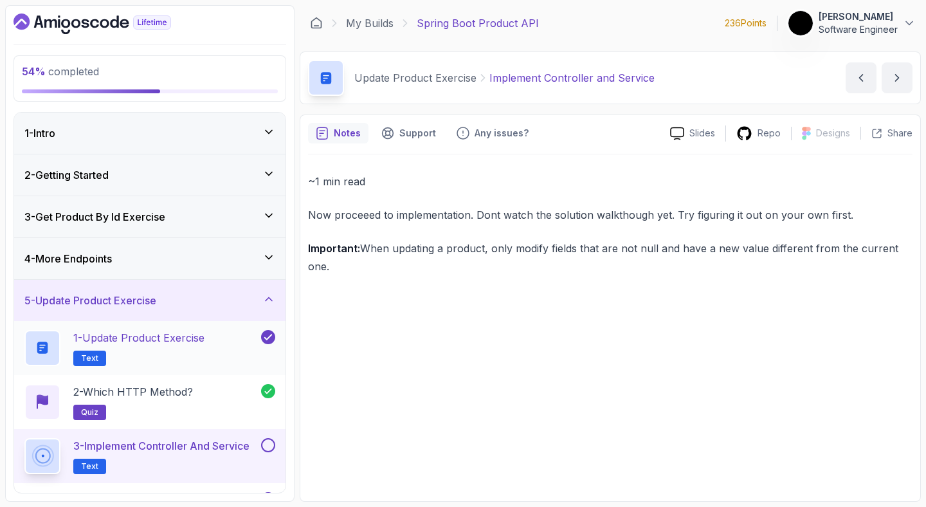
click at [144, 356] on h2 "1 - Update Product Exercise Text" at bounding box center [138, 348] width 131 height 36
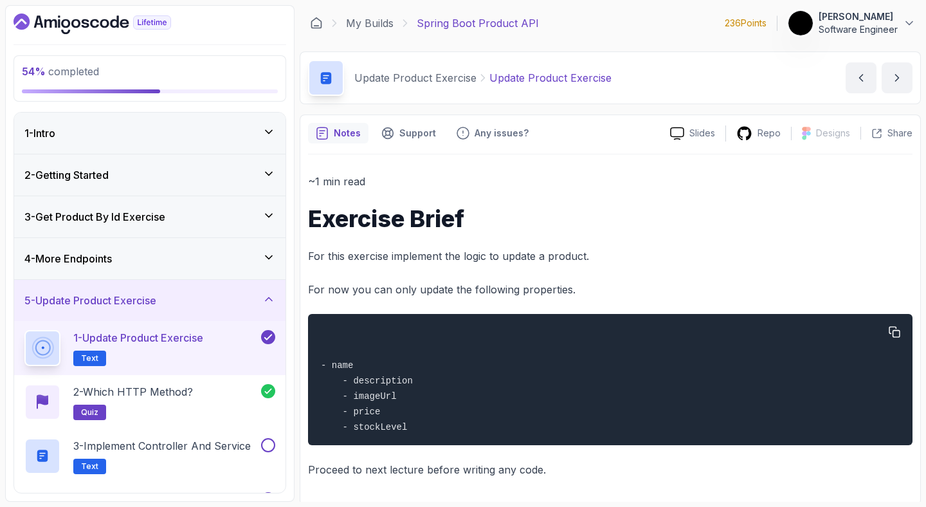
scroll to position [6, 0]
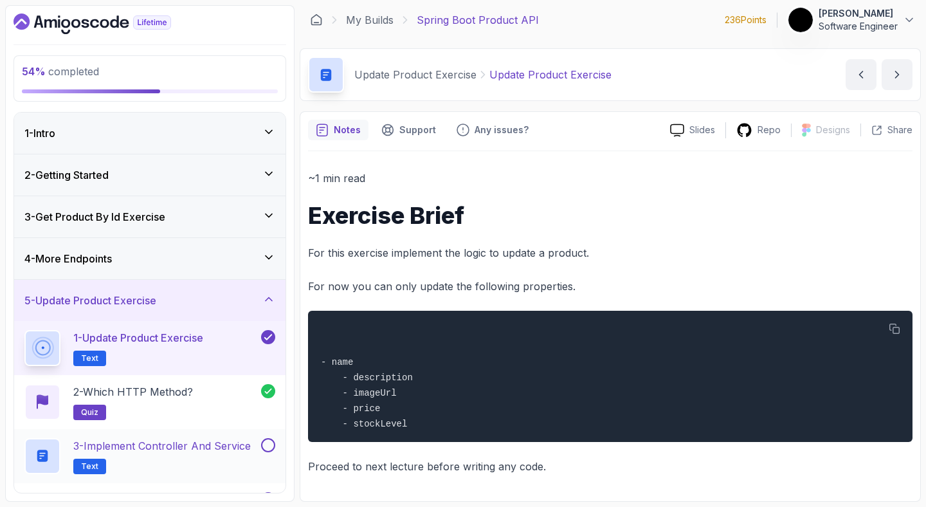
click at [197, 472] on h2 "3 - Implement Controller and Service Text" at bounding box center [162, 456] width 178 height 36
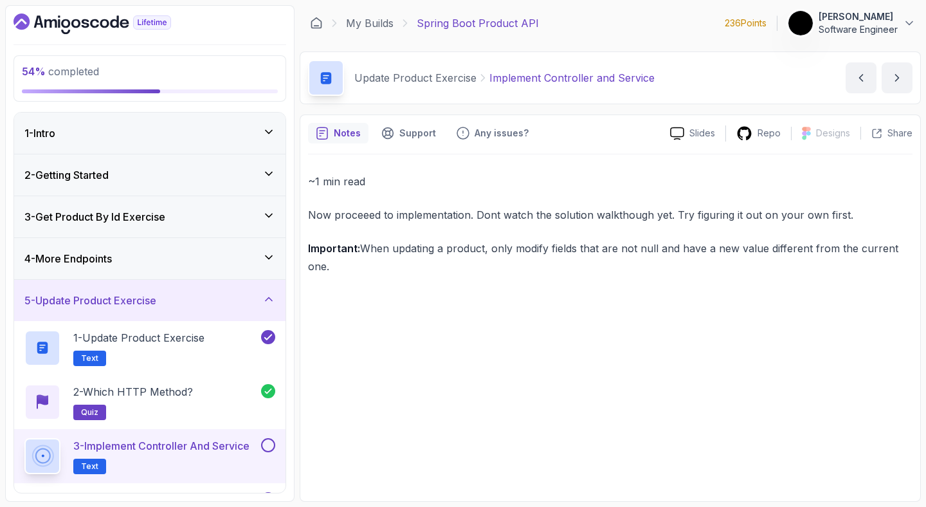
click at [272, 449] on button at bounding box center [268, 445] width 14 height 14
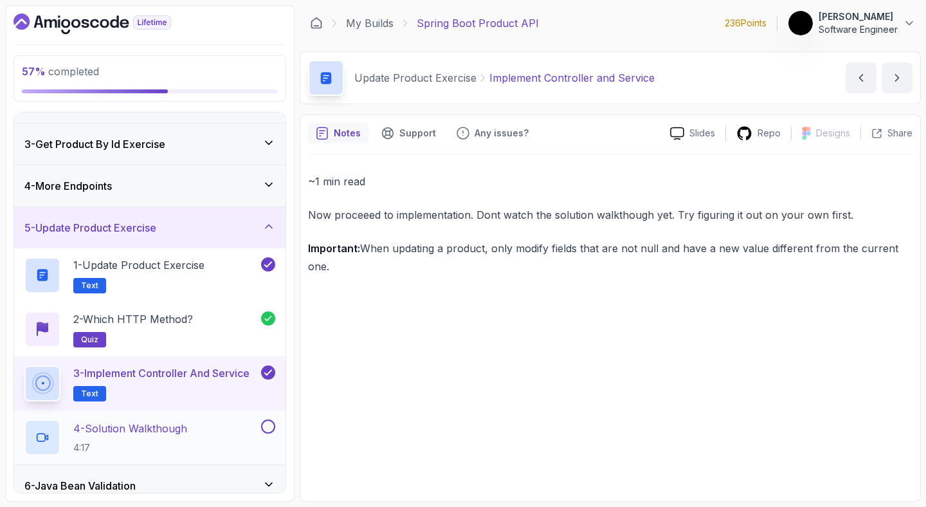
scroll to position [170, 0]
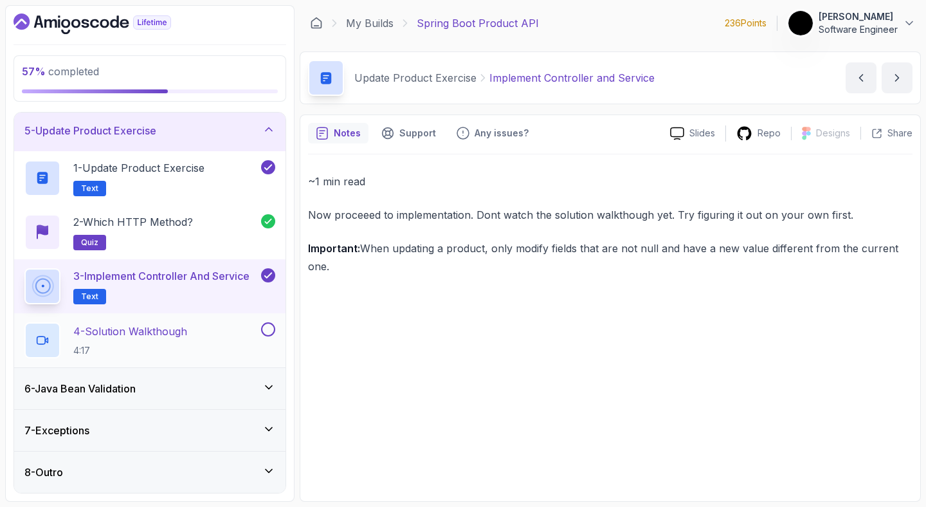
click at [129, 351] on p "4:17" at bounding box center [130, 350] width 114 height 13
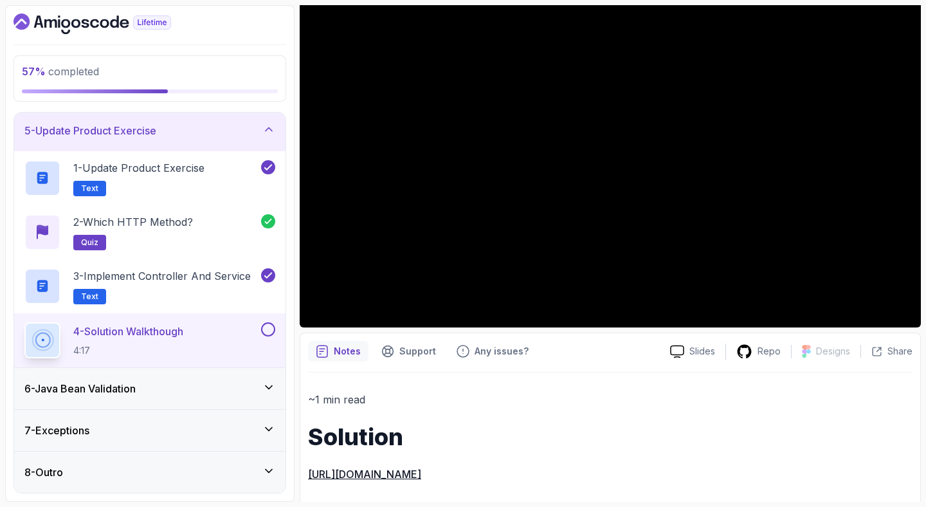
scroll to position [145, 0]
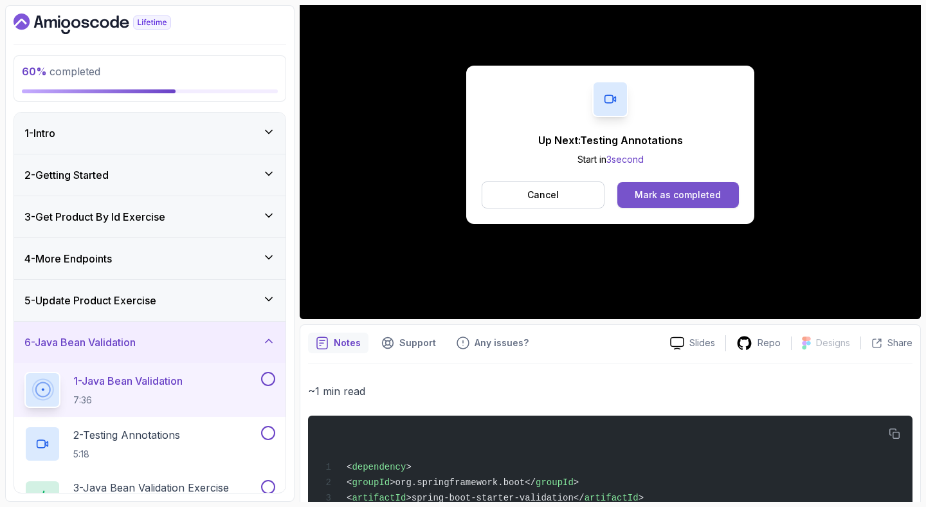
click at [702, 196] on div "Mark as completed" at bounding box center [678, 194] width 86 height 13
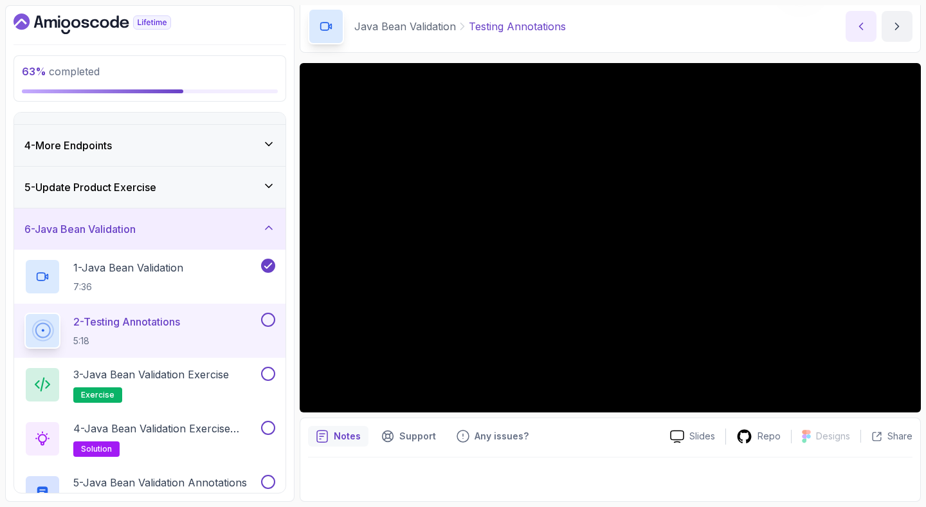
scroll to position [224, 0]
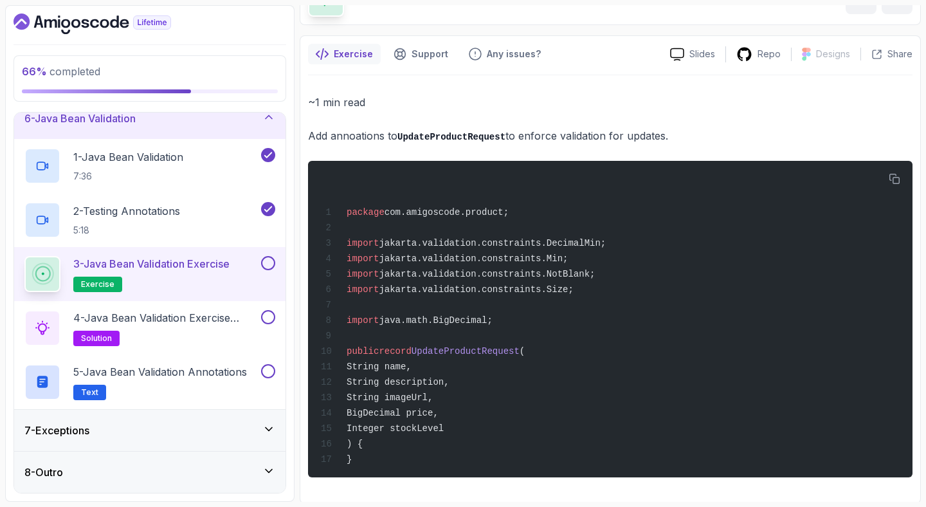
scroll to position [89, 0]
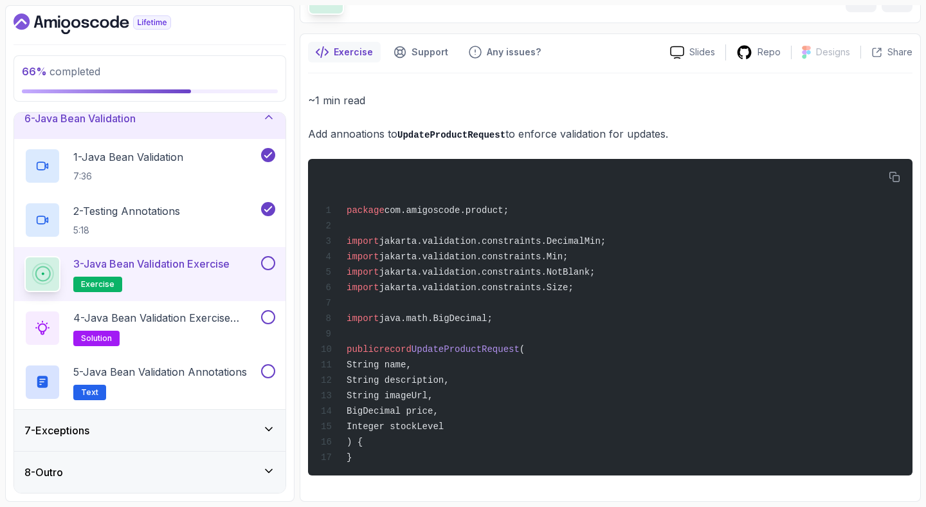
click at [268, 264] on button at bounding box center [268, 263] width 14 height 14
click at [253, 328] on h2 "4 - Java Bean Validation Exercise Solution solution" at bounding box center [165, 328] width 185 height 36
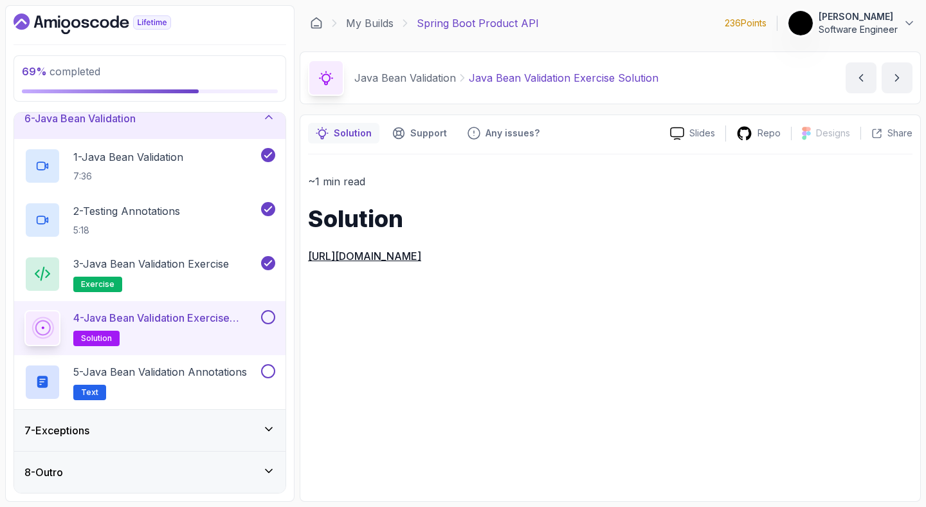
click at [540, 262] on p "https://github.com/amigoscode/java-springboot-full-stack/commit/cffbba80f348bb5…" at bounding box center [610, 256] width 605 height 18
click at [269, 315] on button at bounding box center [268, 317] width 14 height 14
click at [227, 385] on h2 "5 - Java Bean Validation Annotations Text" at bounding box center [160, 382] width 174 height 36
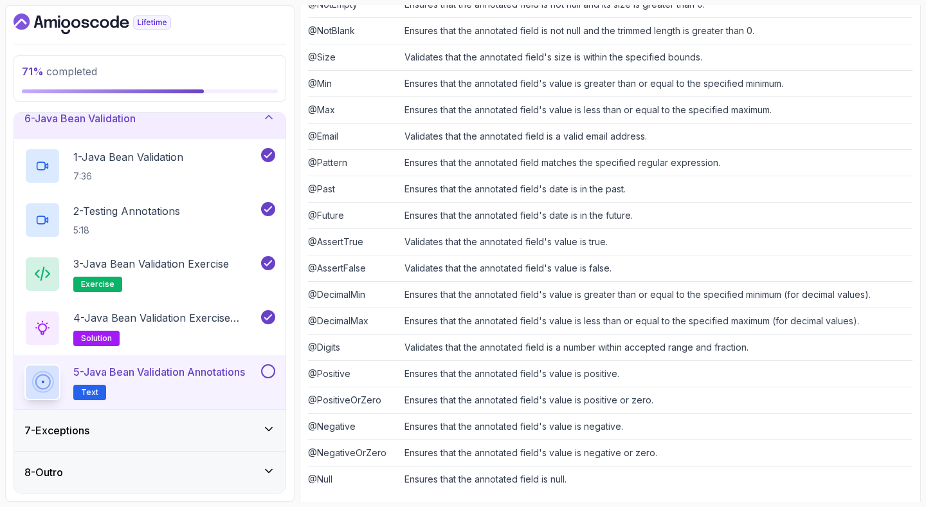
scroll to position [321, 0]
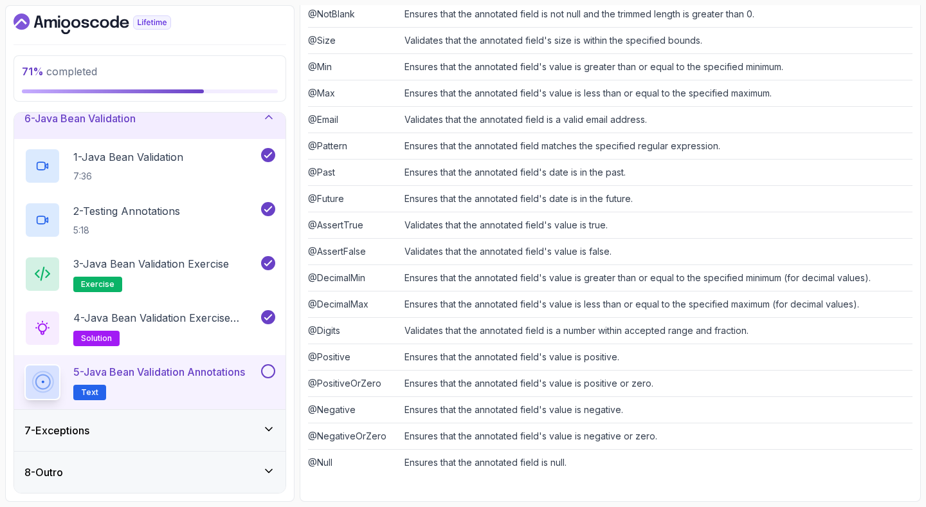
click at [272, 370] on button at bounding box center [268, 371] width 14 height 14
click at [136, 127] on div "6 - Java Bean Validation" at bounding box center [149, 118] width 271 height 41
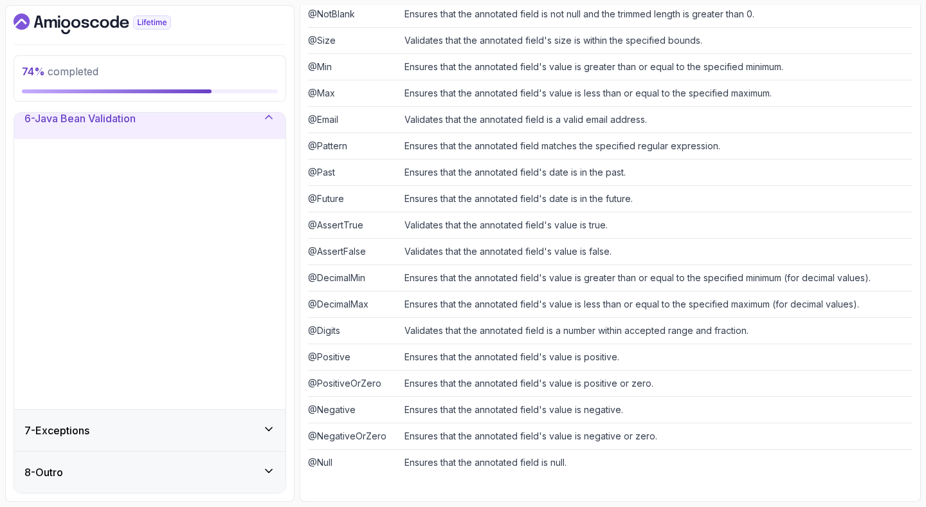
scroll to position [0, 0]
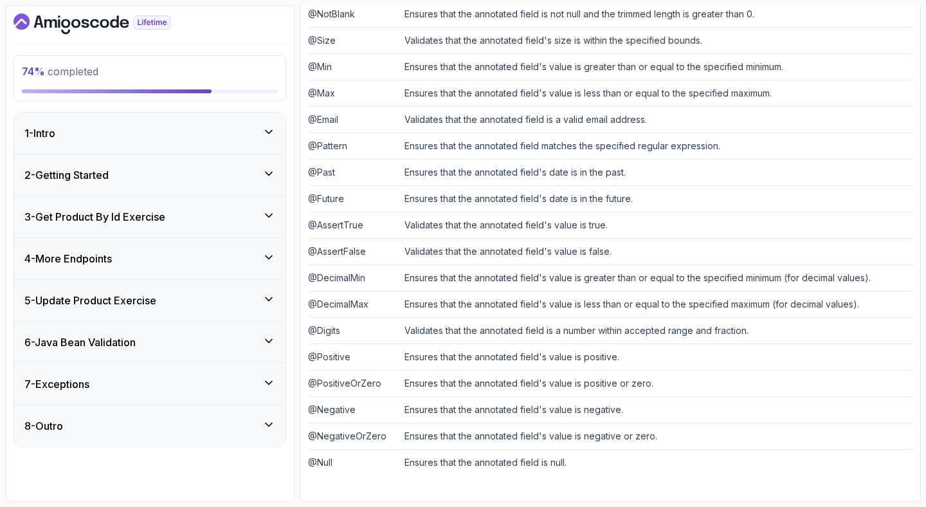
click at [175, 386] on div "7 - Exceptions" at bounding box center [149, 383] width 251 height 15
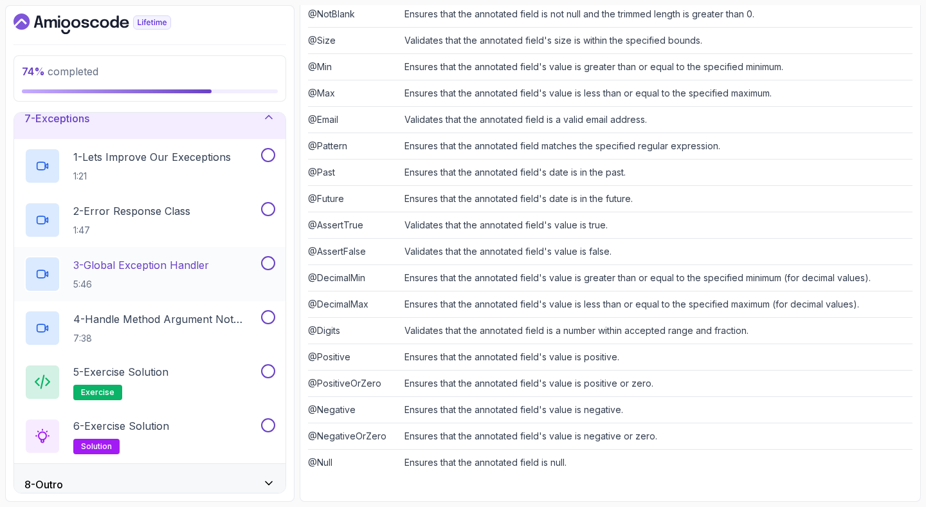
scroll to position [278, 0]
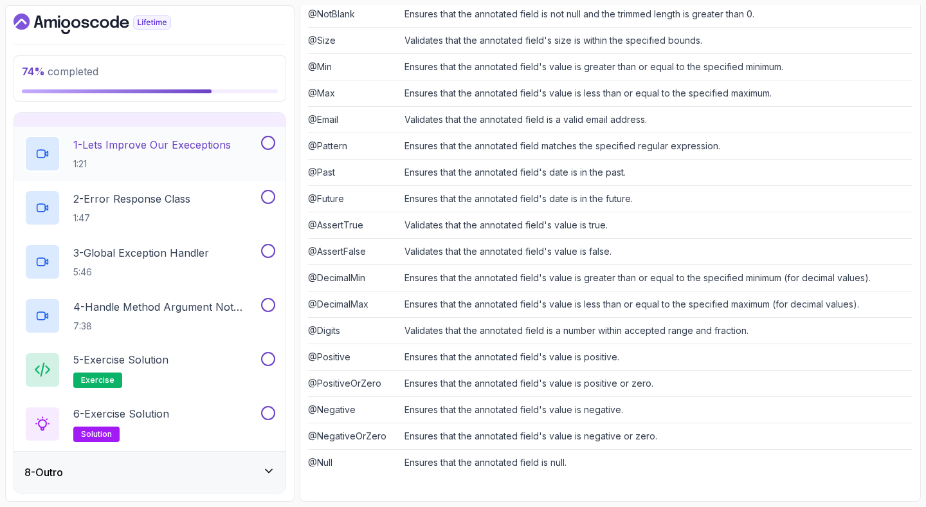
click at [120, 152] on p "1 - Lets Improve Our Execeptions" at bounding box center [152, 144] width 158 height 15
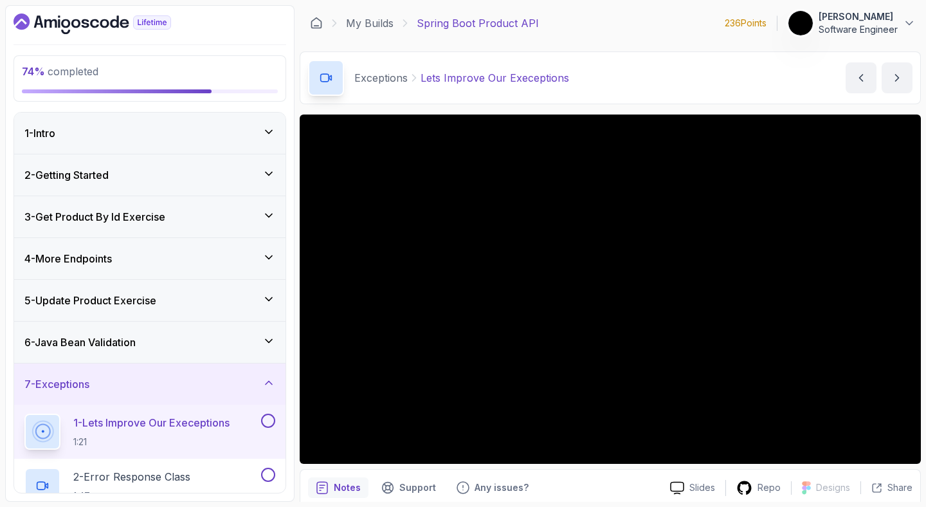
click at [182, 389] on div "7 - Exceptions" at bounding box center [149, 383] width 251 height 15
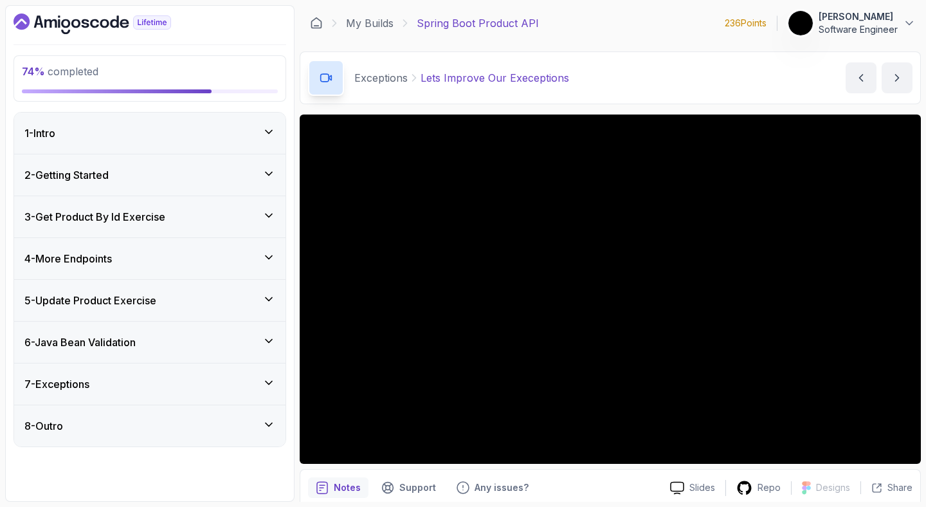
click at [137, 375] on div "7 - Exceptions" at bounding box center [149, 383] width 271 height 41
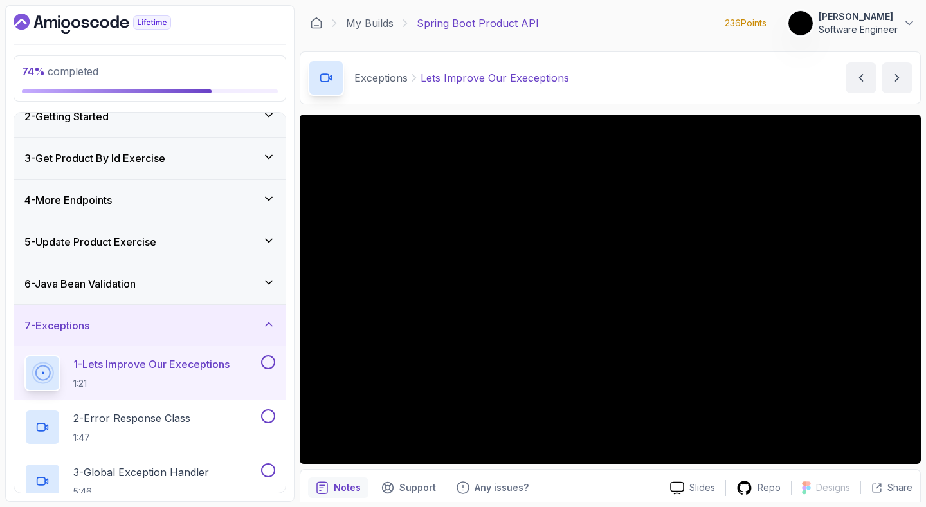
scroll to position [278, 0]
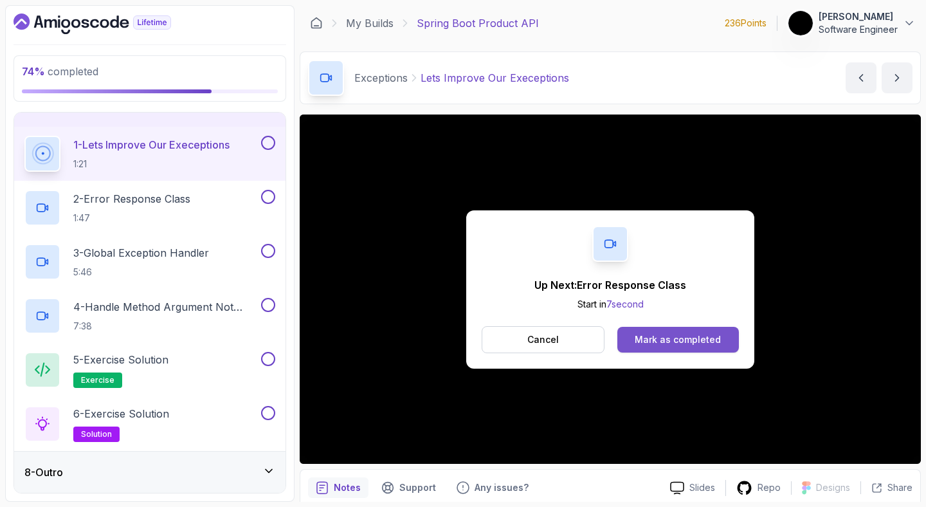
click at [642, 337] on div "Mark as completed" at bounding box center [678, 339] width 86 height 13
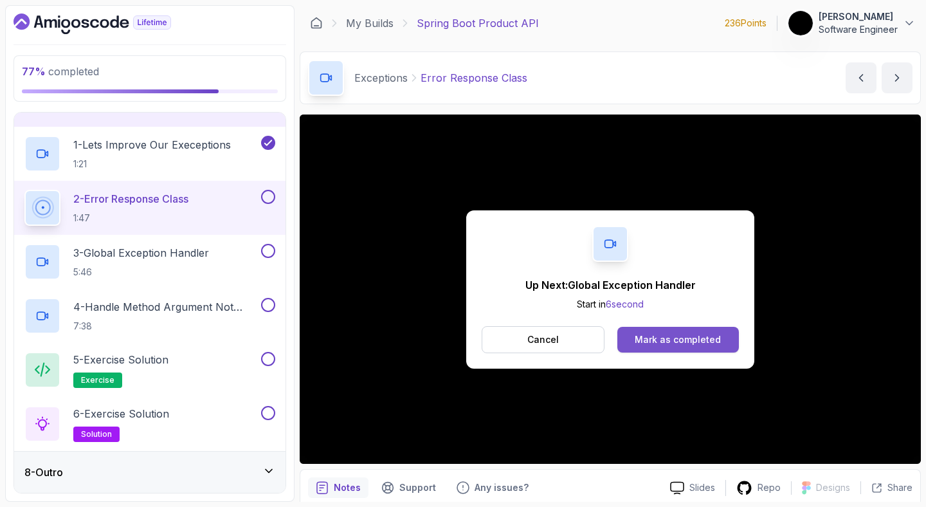
click at [711, 343] on div "Mark as completed" at bounding box center [678, 339] width 86 height 13
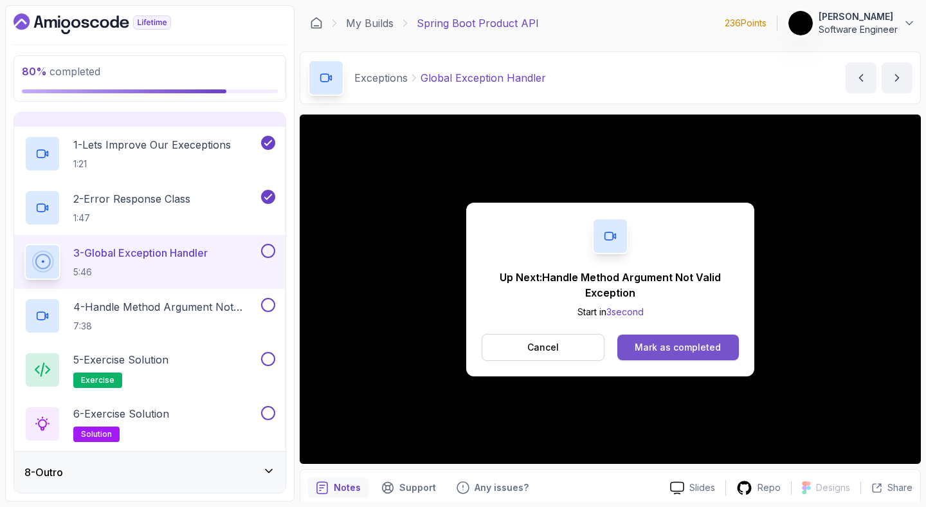
click at [650, 347] on div "Mark as completed" at bounding box center [678, 347] width 86 height 13
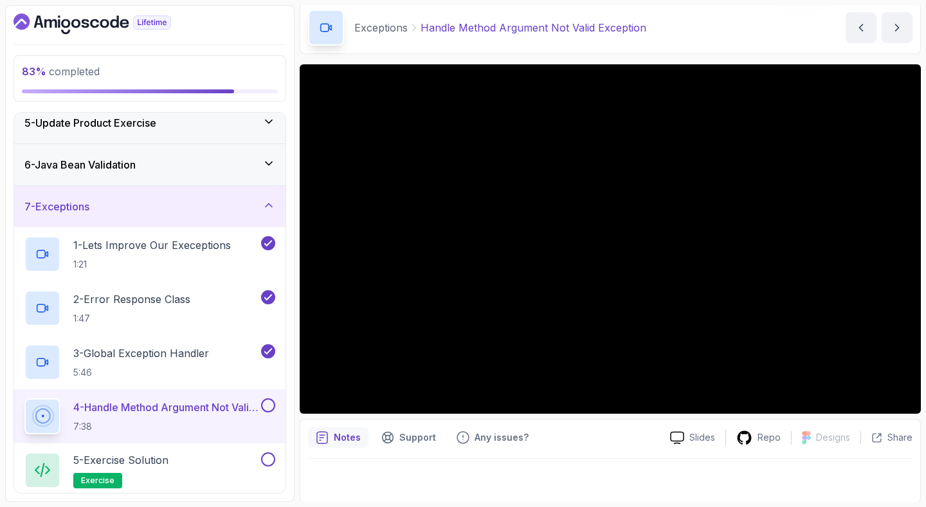
scroll to position [278, 0]
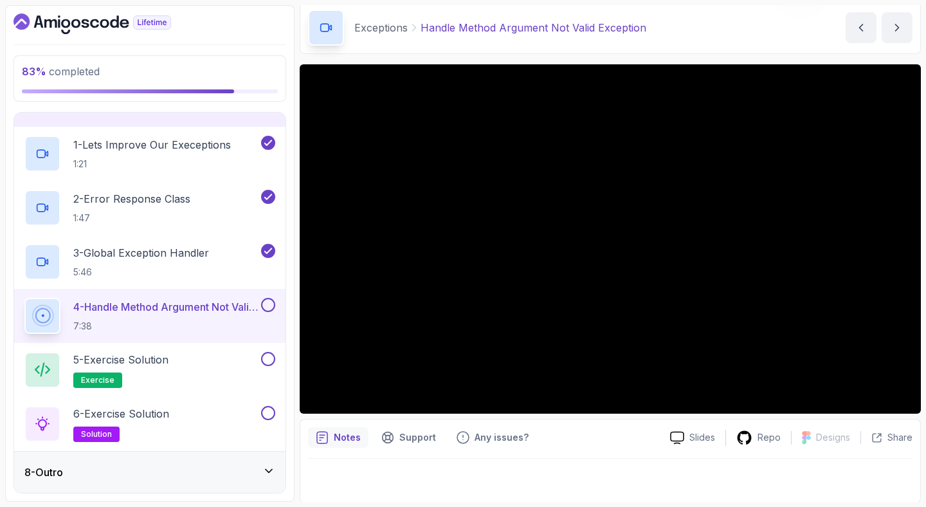
click at [257, 469] on div "8 - Outro" at bounding box center [149, 471] width 251 height 15
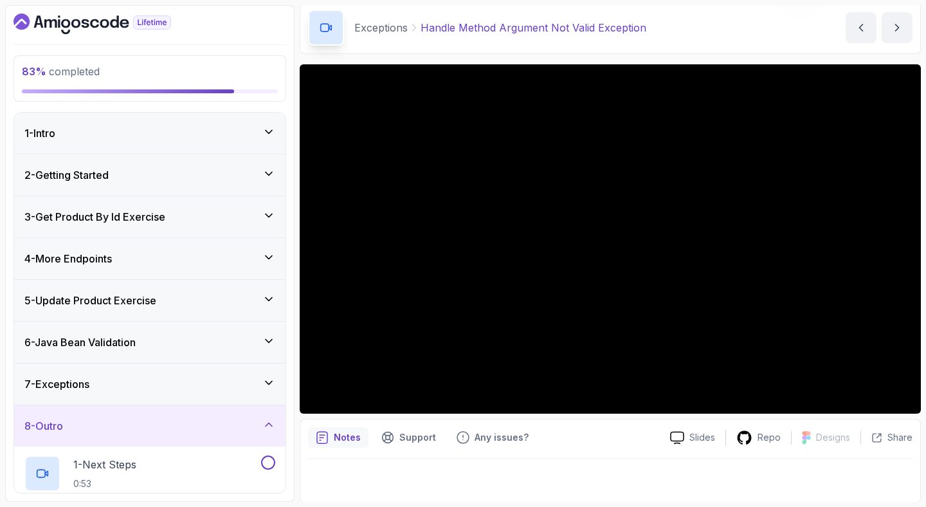
scroll to position [116, 0]
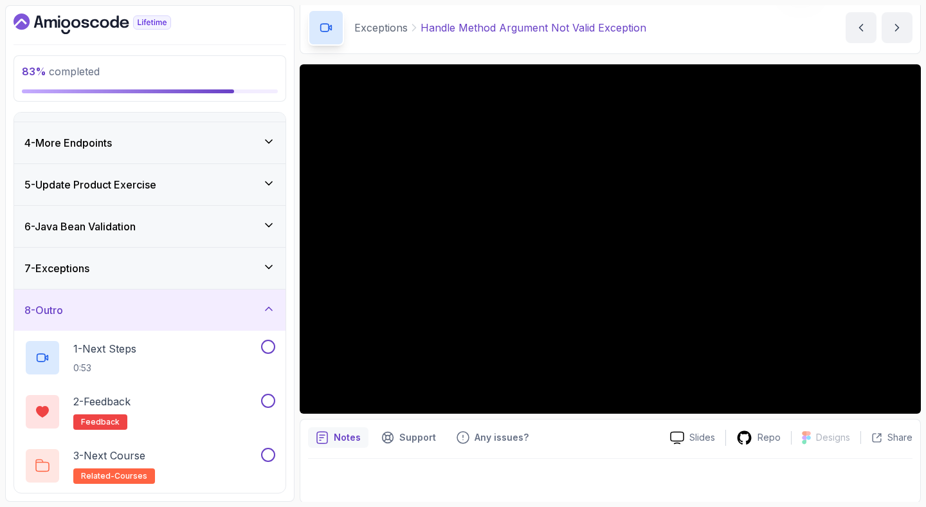
click at [265, 313] on icon at bounding box center [268, 308] width 13 height 13
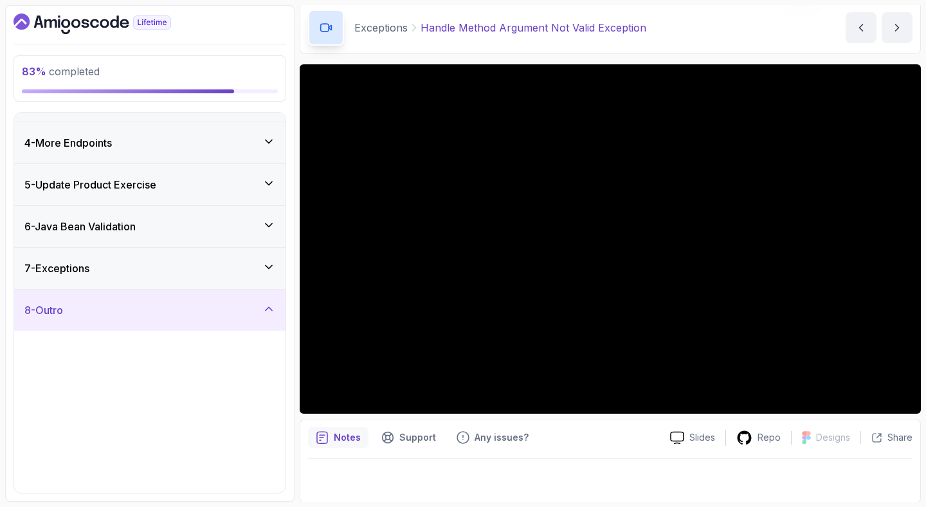
scroll to position [0, 0]
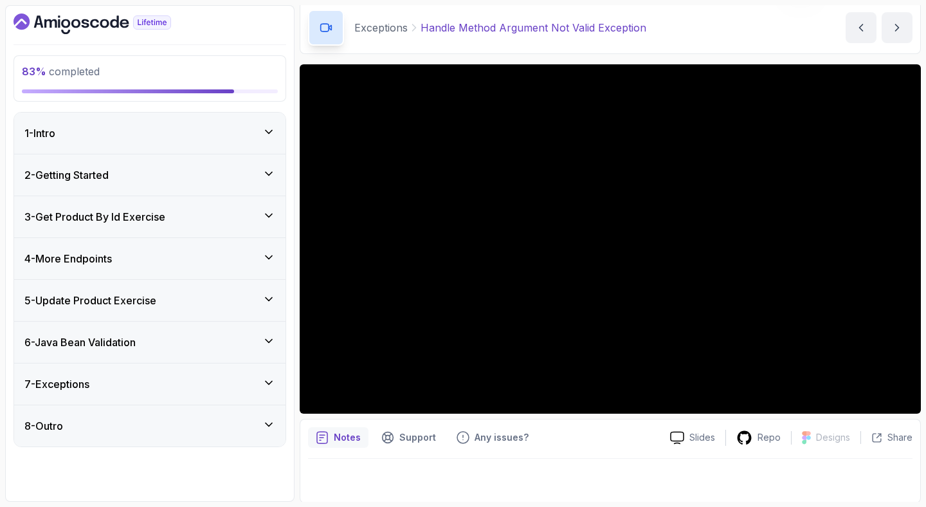
click at [262, 378] on div "7 - Exceptions" at bounding box center [149, 383] width 251 height 15
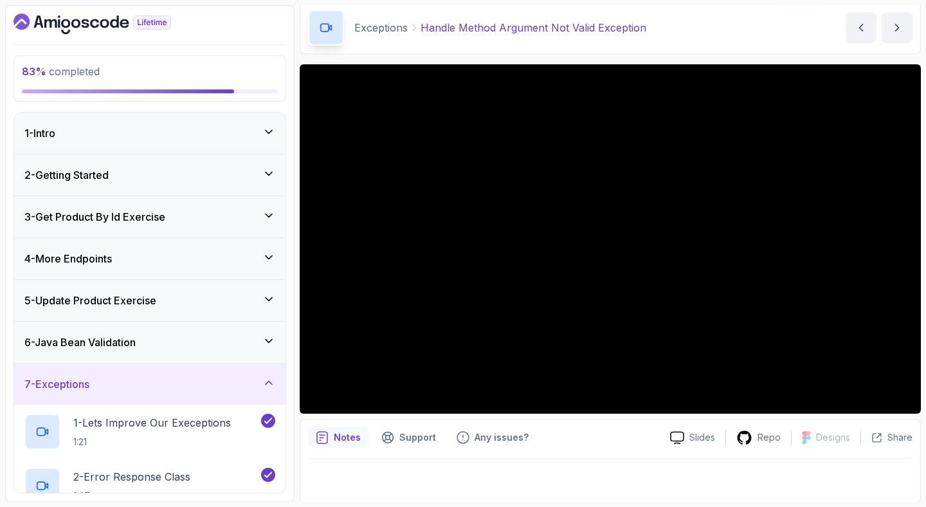
scroll to position [278, 0]
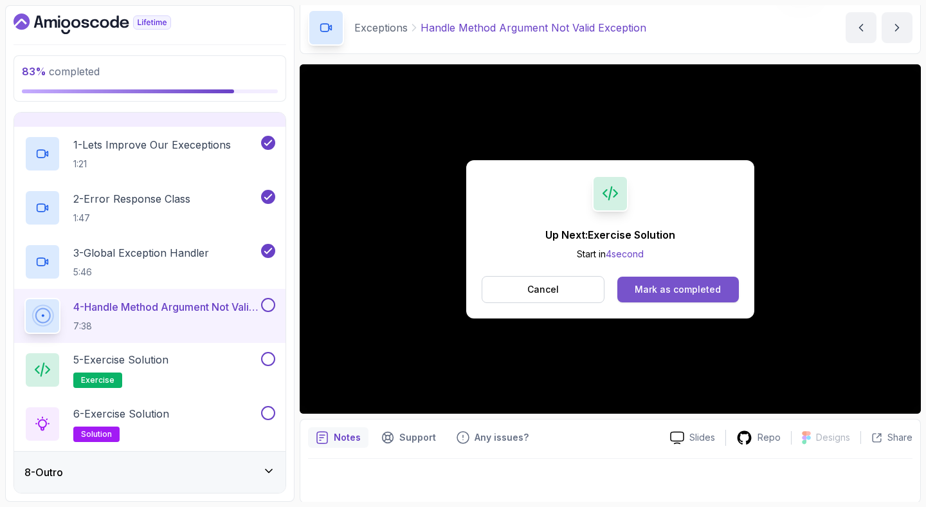
click at [715, 295] on div "Mark as completed" at bounding box center [678, 289] width 86 height 13
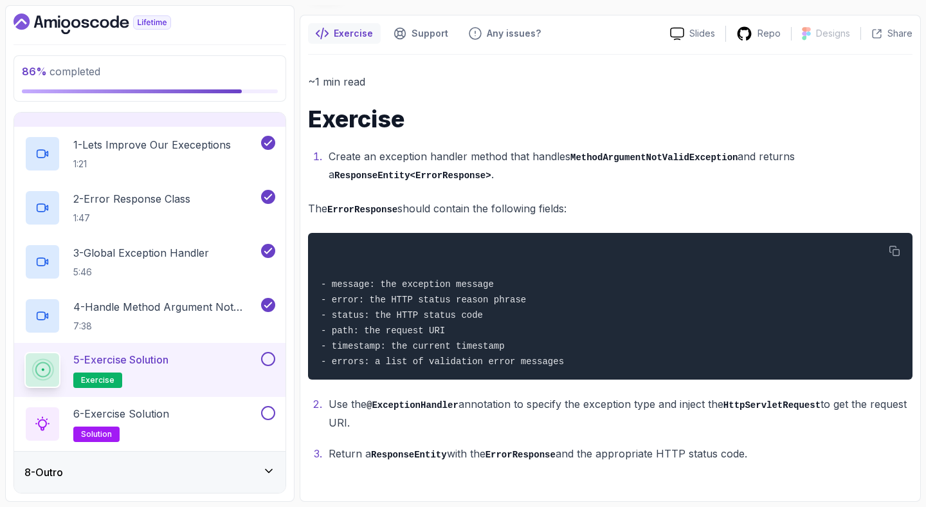
scroll to position [102, 0]
click at [265, 359] on button at bounding box center [268, 359] width 14 height 14
click at [161, 421] on h2 "6 - Exercise Solution solution" at bounding box center [121, 424] width 96 height 36
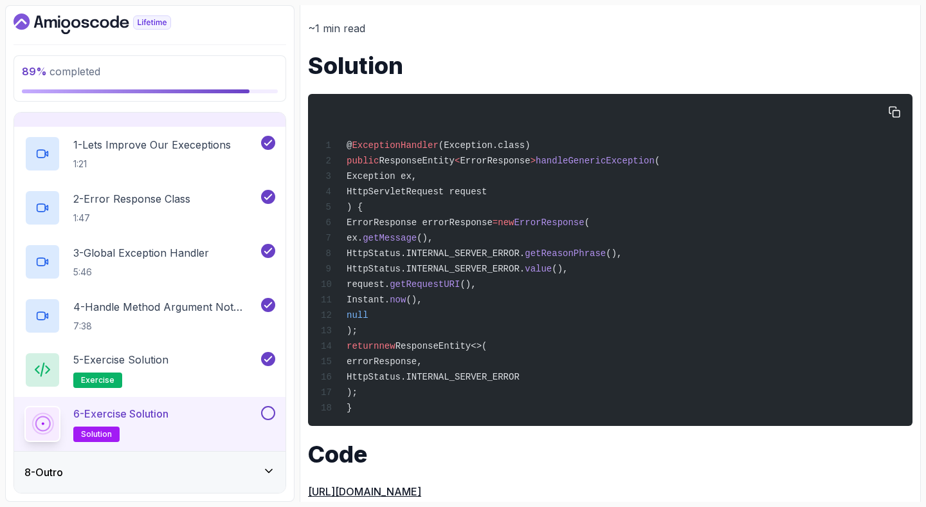
scroll to position [187, 0]
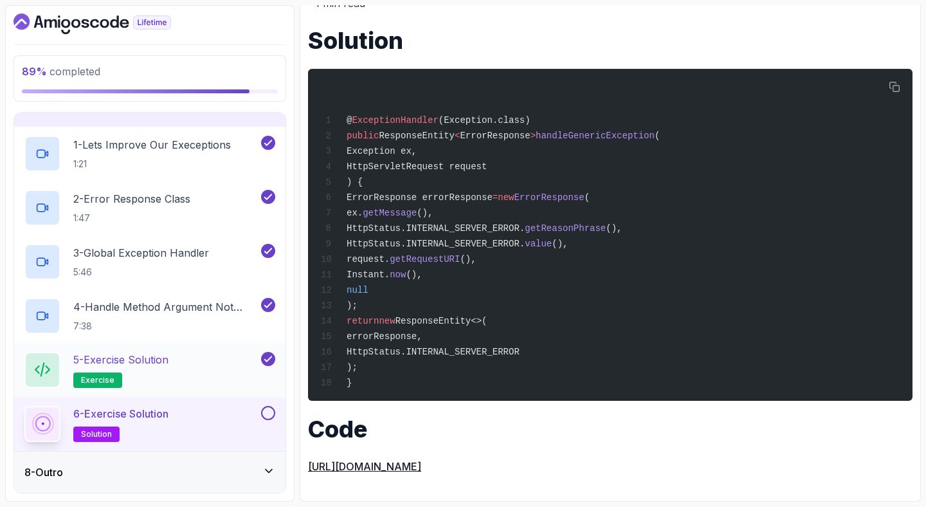
click at [182, 363] on div "5 - Exercise Solution exercise" at bounding box center [141, 370] width 234 height 36
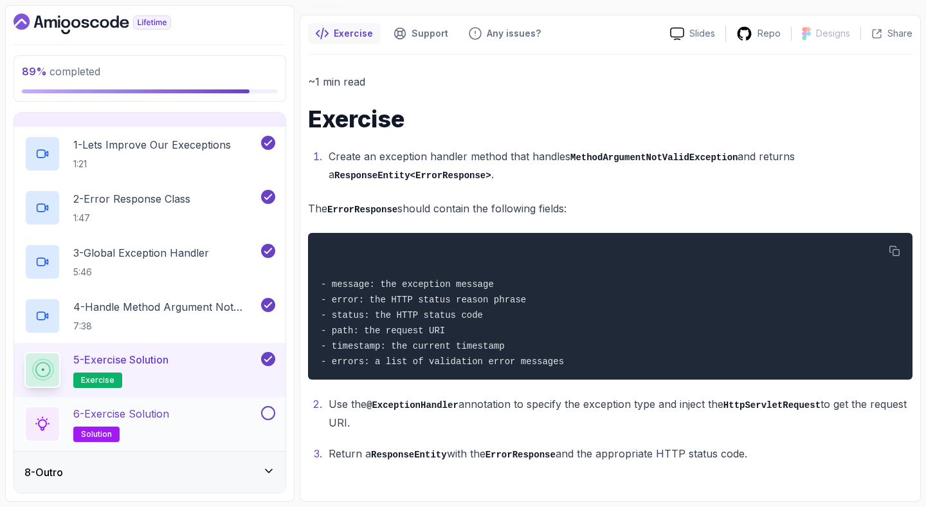
click at [185, 423] on div "6 - Exercise Solution solution" at bounding box center [141, 424] width 234 height 36
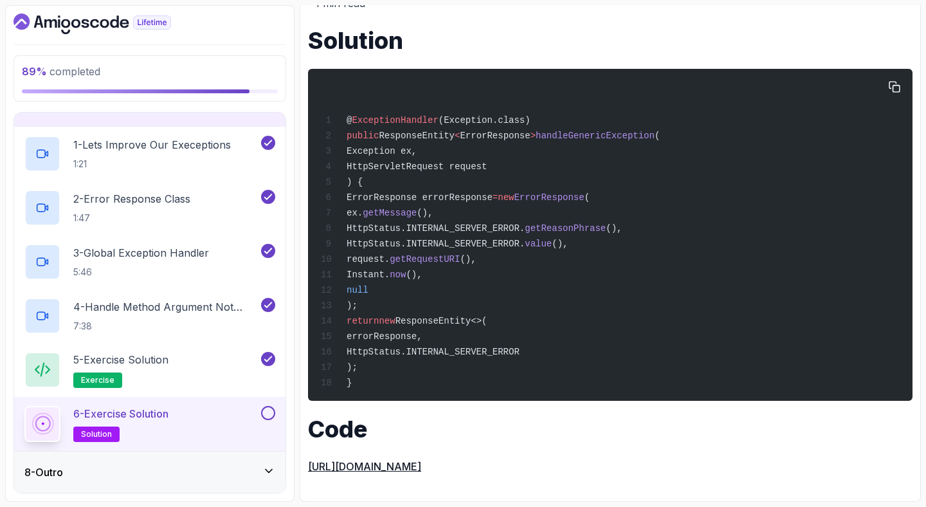
scroll to position [187, 0]
click at [272, 413] on button at bounding box center [268, 413] width 14 height 14
click at [252, 468] on div "8 - Outro" at bounding box center [149, 471] width 251 height 15
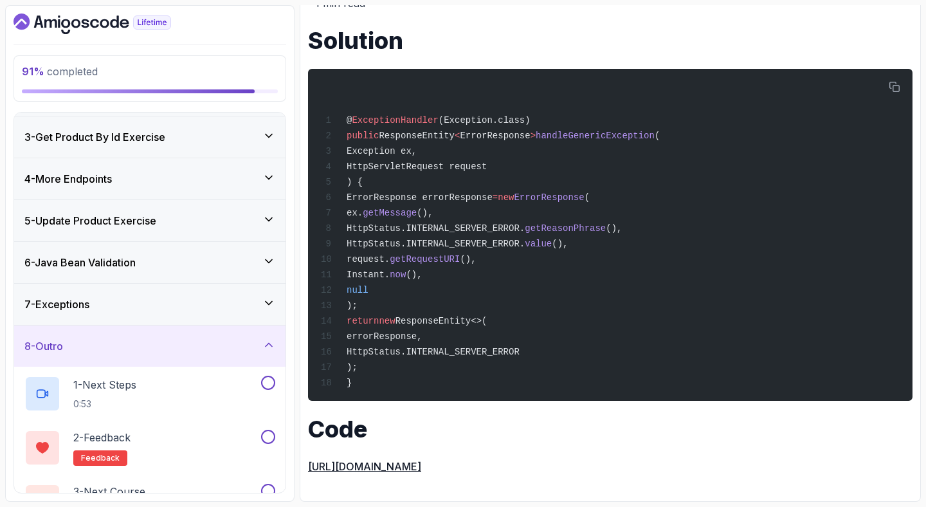
scroll to position [116, 0]
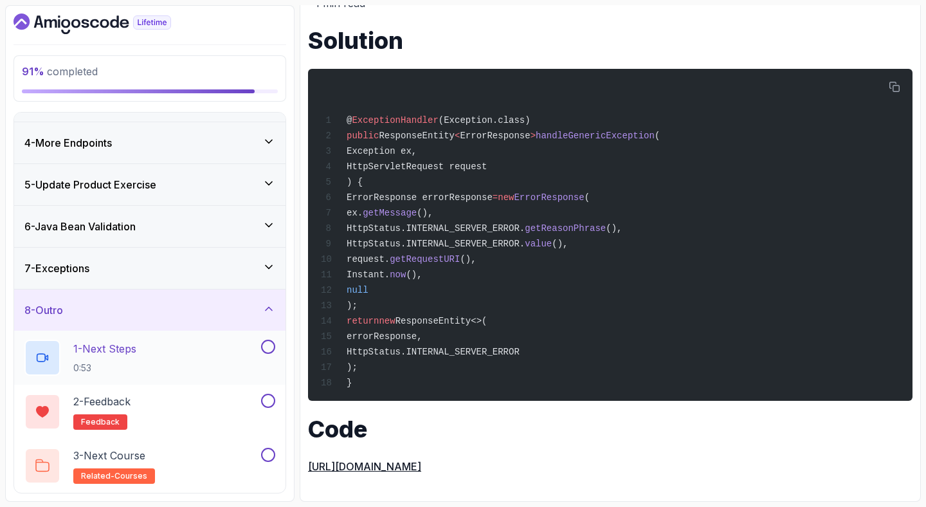
click at [171, 360] on div "1 - Next Steps 0:53" at bounding box center [141, 358] width 234 height 36
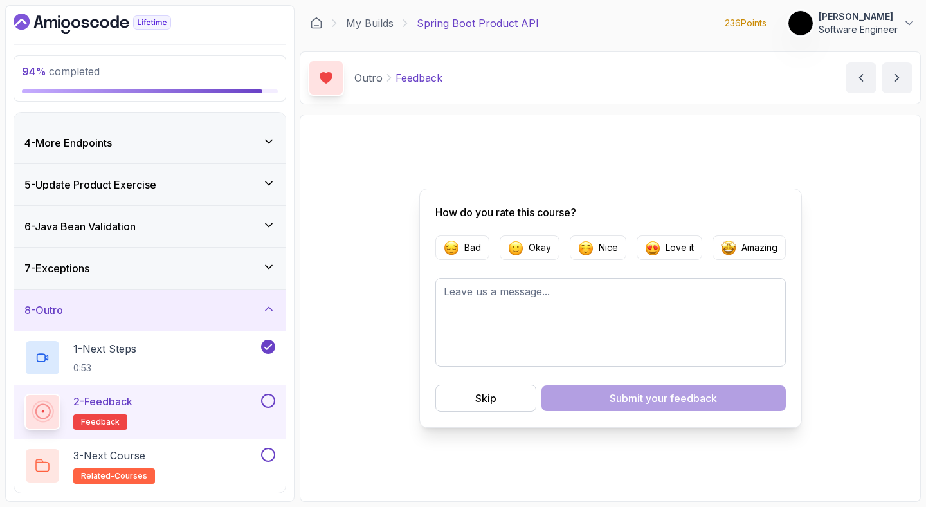
click at [264, 401] on button at bounding box center [268, 401] width 14 height 14
click at [459, 391] on button "Skip" at bounding box center [485, 398] width 101 height 27
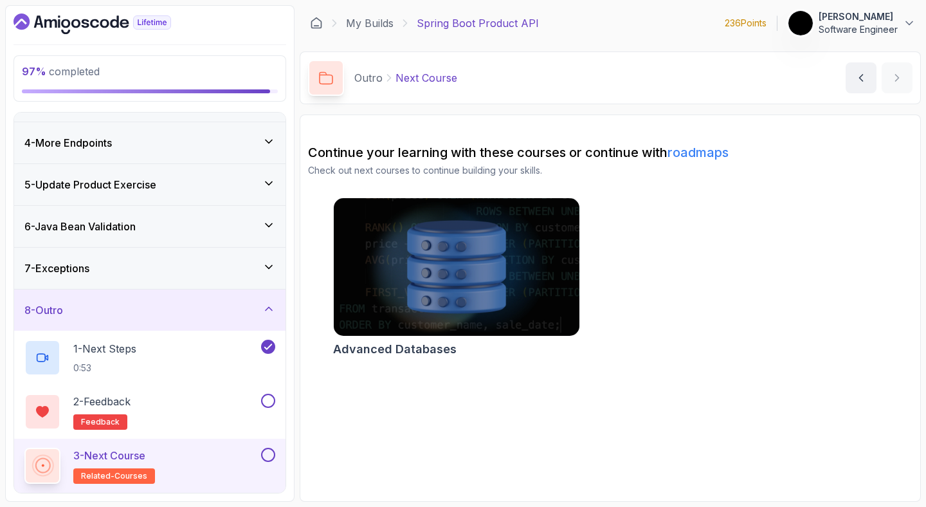
click at [274, 452] on button at bounding box center [268, 455] width 14 height 14
click at [274, 403] on button at bounding box center [268, 401] width 14 height 14
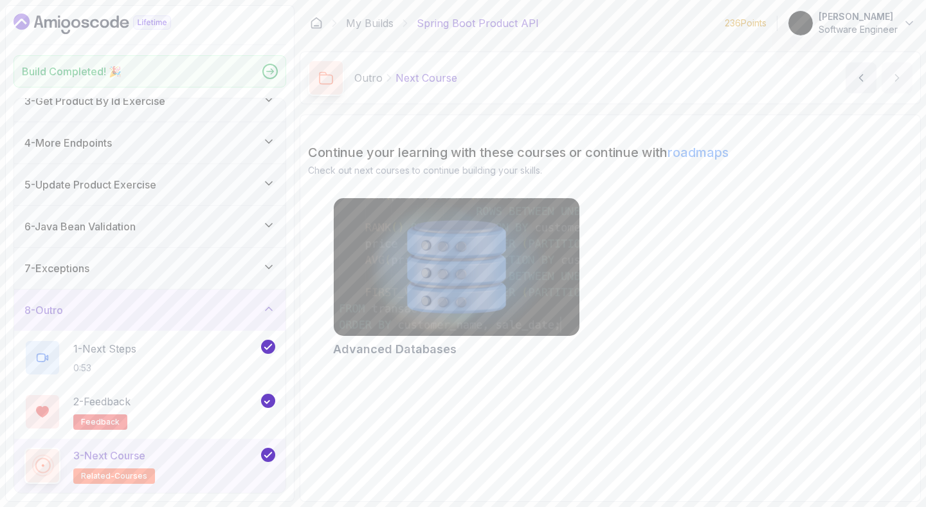
scroll to position [102, 0]
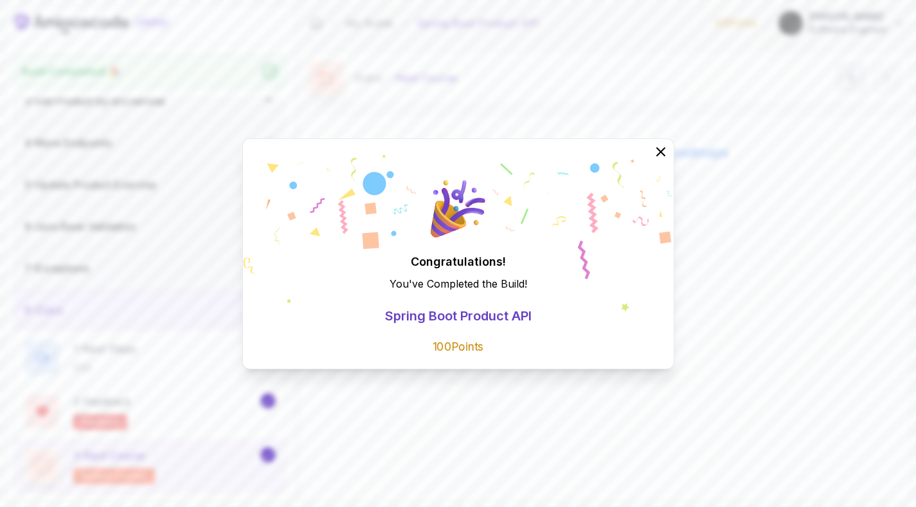
click at [756, 178] on div "Congratulations! You've Completed the Build ! Spring Boot Product API 100 Points" at bounding box center [458, 253] width 916 height 507
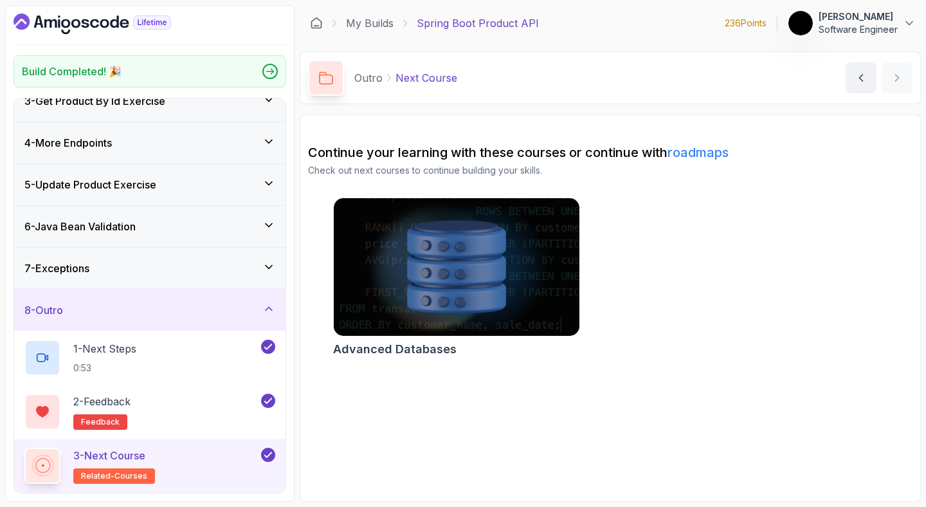
click at [78, 25] on icon "Dashboard" at bounding box center [75, 23] width 9 height 9
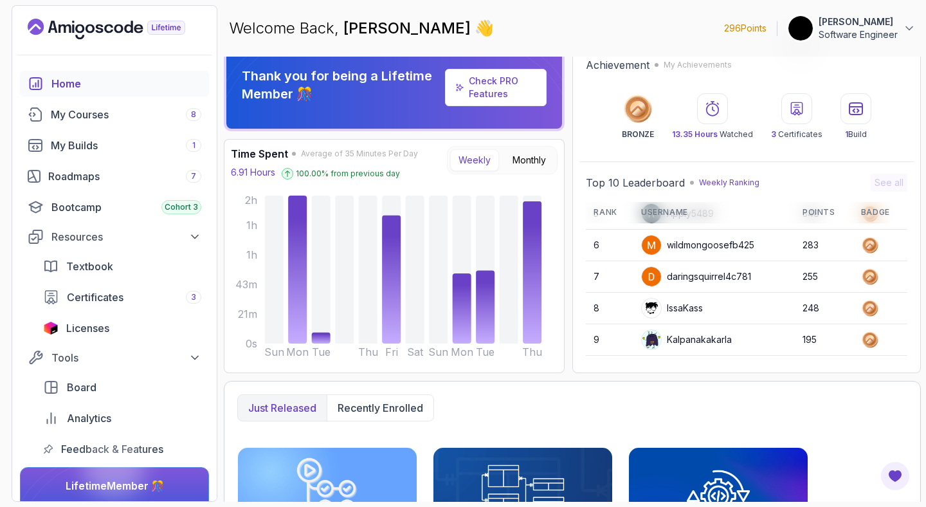
scroll to position [181, 0]
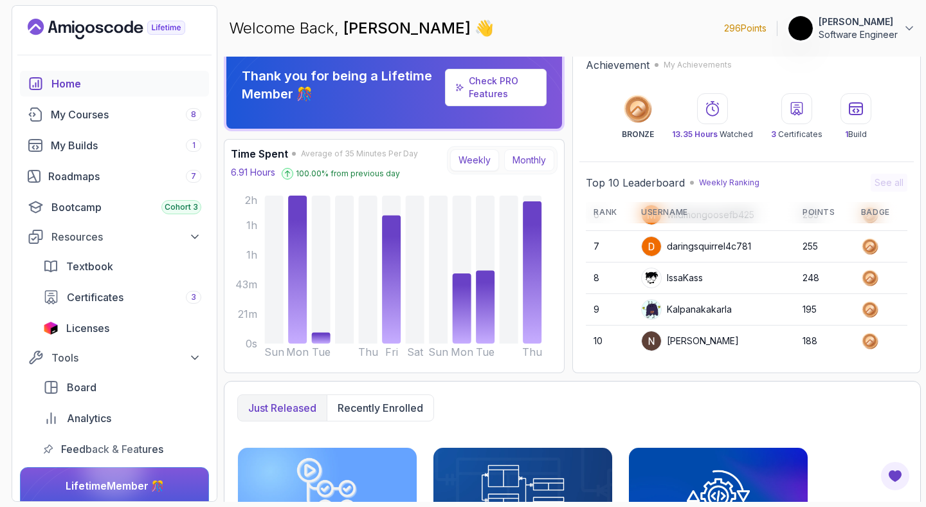
click at [535, 158] on button "Monthly" at bounding box center [529, 160] width 50 height 22
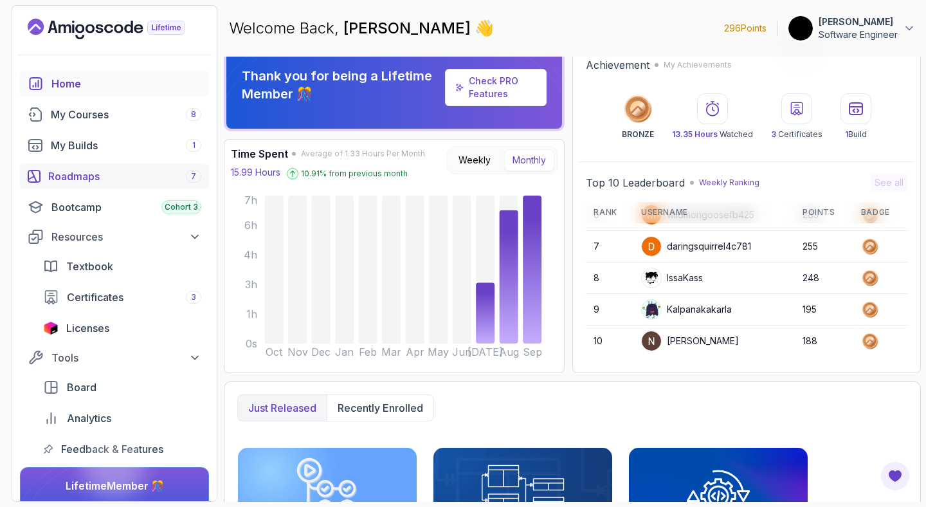
click at [94, 179] on div "Roadmaps 7" at bounding box center [124, 175] width 153 height 15
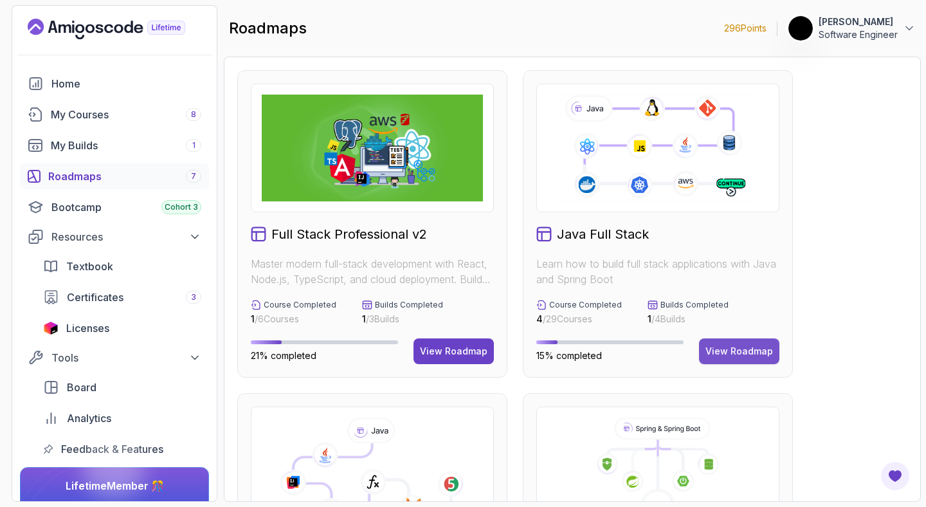
click at [727, 349] on div "View Roadmap" at bounding box center [740, 351] width 68 height 13
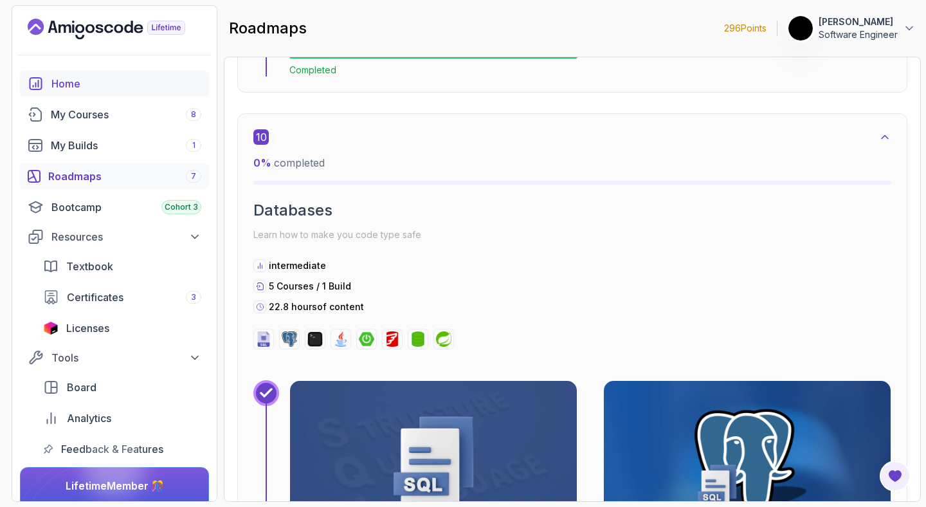
scroll to position [5354, 0]
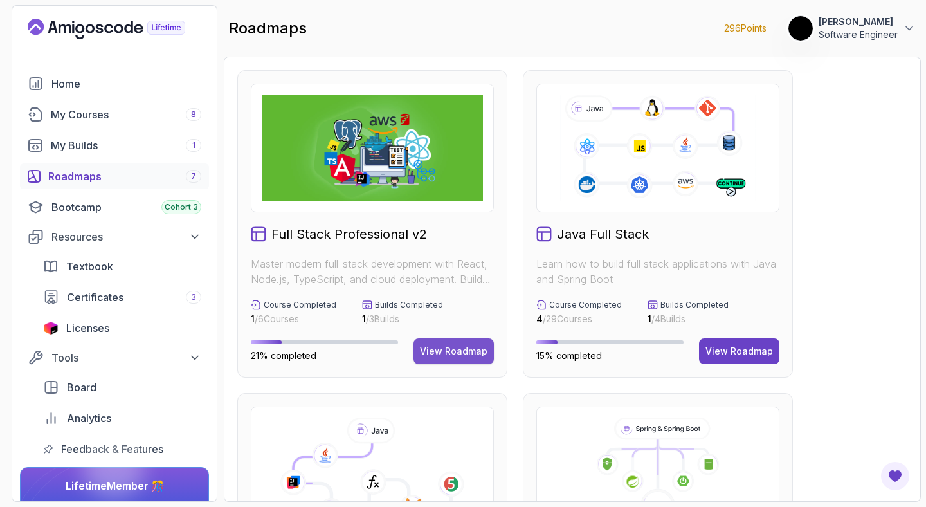
click at [454, 349] on div "View Roadmap" at bounding box center [454, 351] width 68 height 13
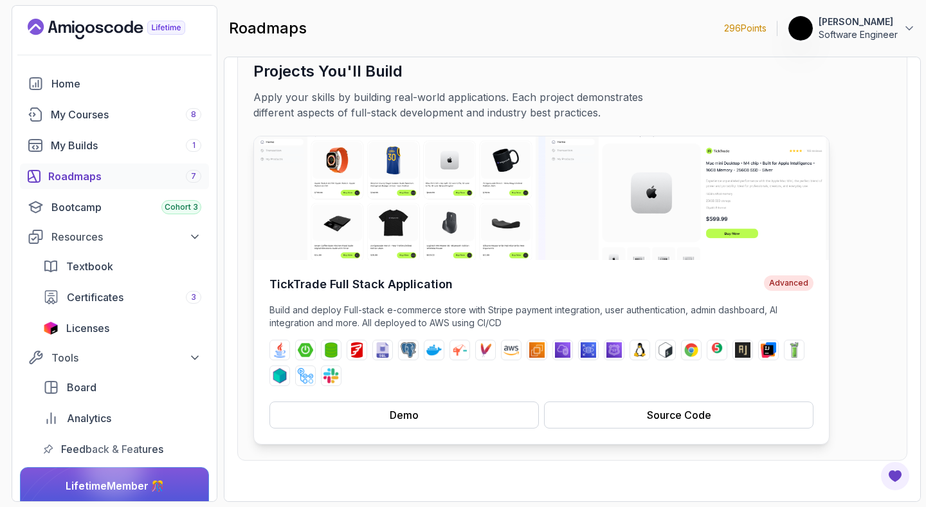
scroll to position [138, 0]
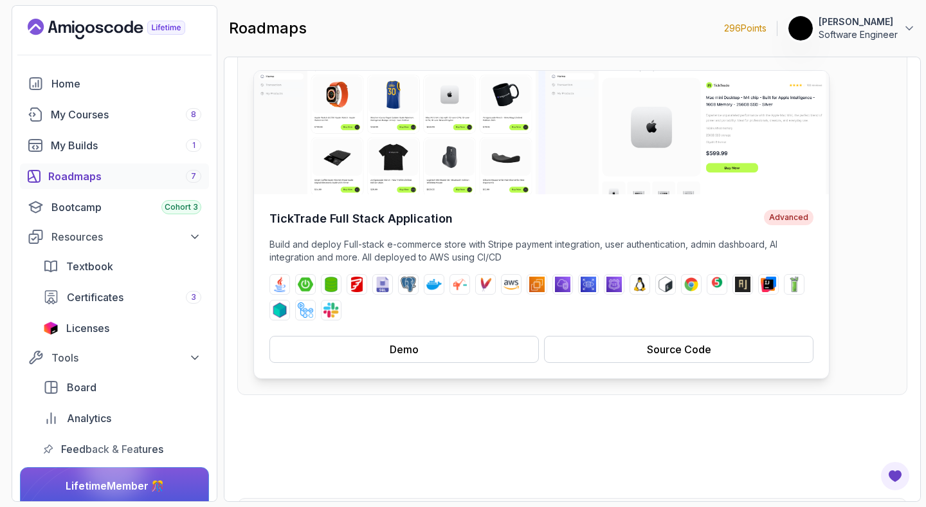
click at [456, 239] on p "Build and deploy Full-stack e-commerce store with Stripe payment integration, u…" at bounding box center [541, 251] width 544 height 26
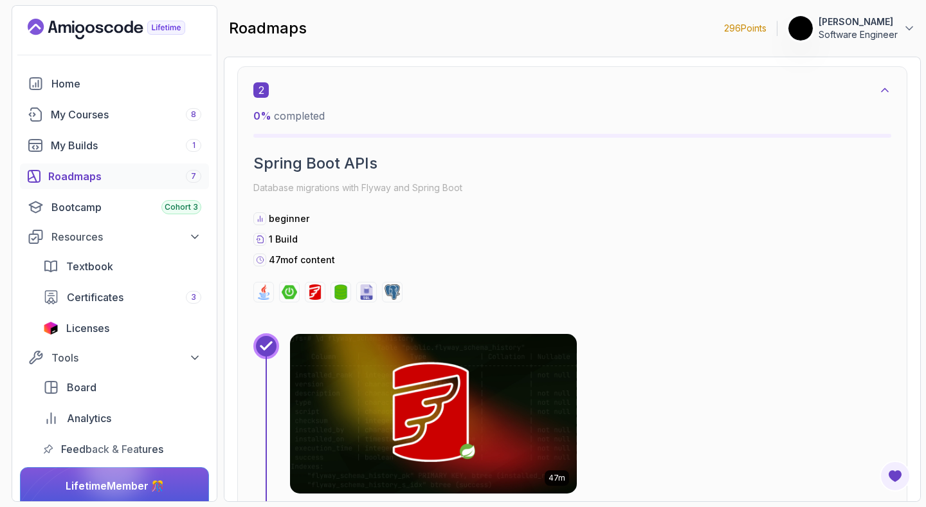
scroll to position [1292, 0]
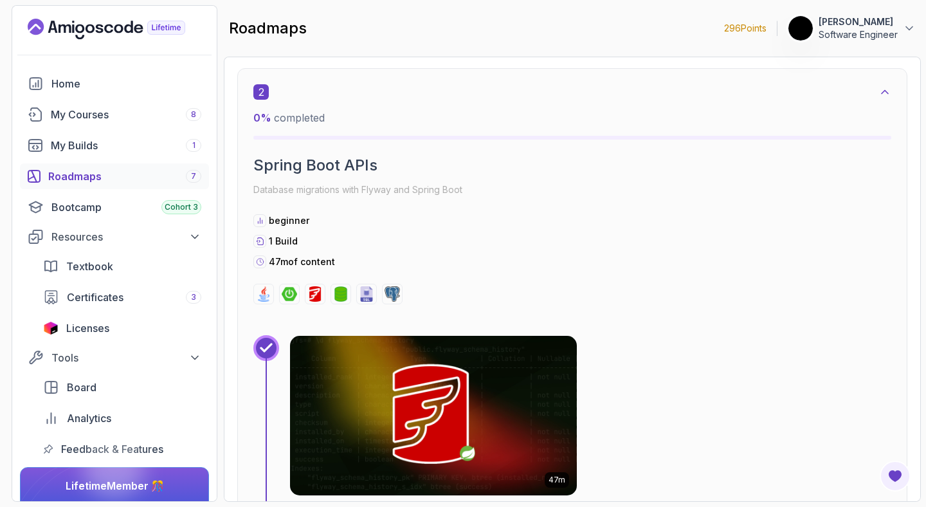
click at [255, 270] on div "2 0 % completed Spring Boot APIs Database migrations with Flyway and Spring Boo…" at bounding box center [572, 194] width 638 height 220
click at [747, 247] on div "1 Build" at bounding box center [572, 241] width 638 height 13
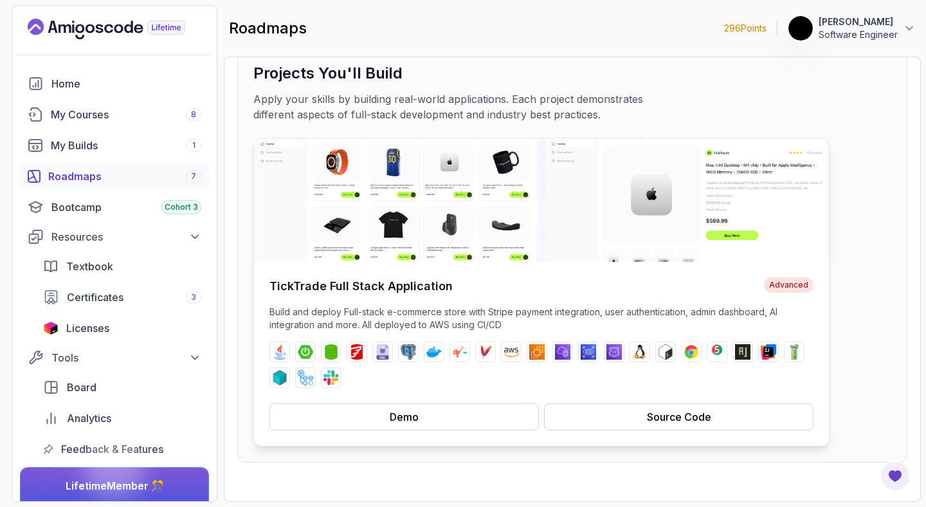
scroll to position [75, 0]
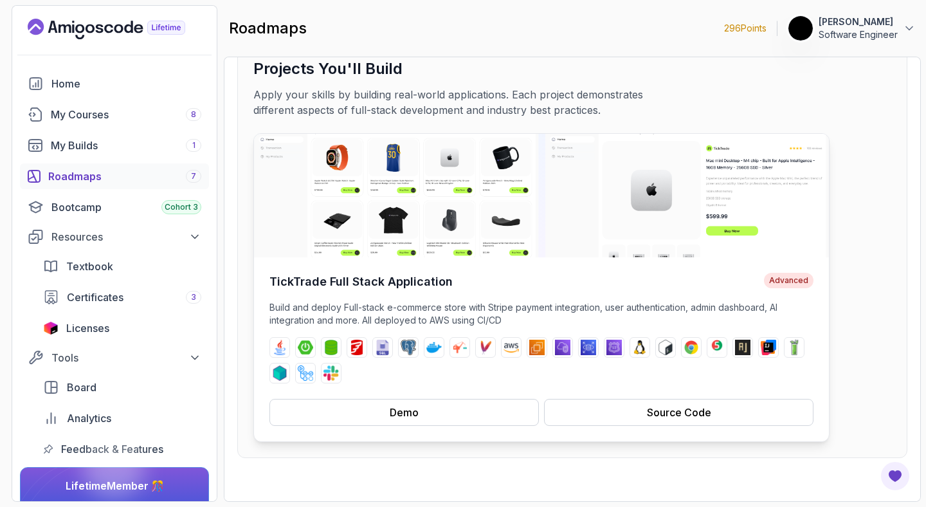
click at [504, 326] on p "Build and deploy Full-stack e-commerce store with Stripe payment integration, u…" at bounding box center [541, 314] width 544 height 26
click at [478, 313] on p "Build and deploy Full-stack e-commerce store with Stripe payment integration, u…" at bounding box center [541, 314] width 544 height 26
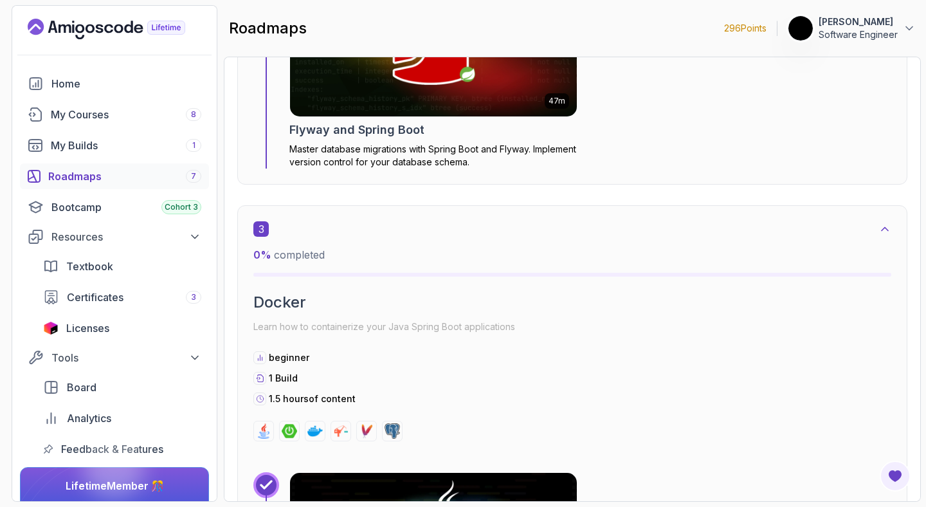
scroll to position [1596, 0]
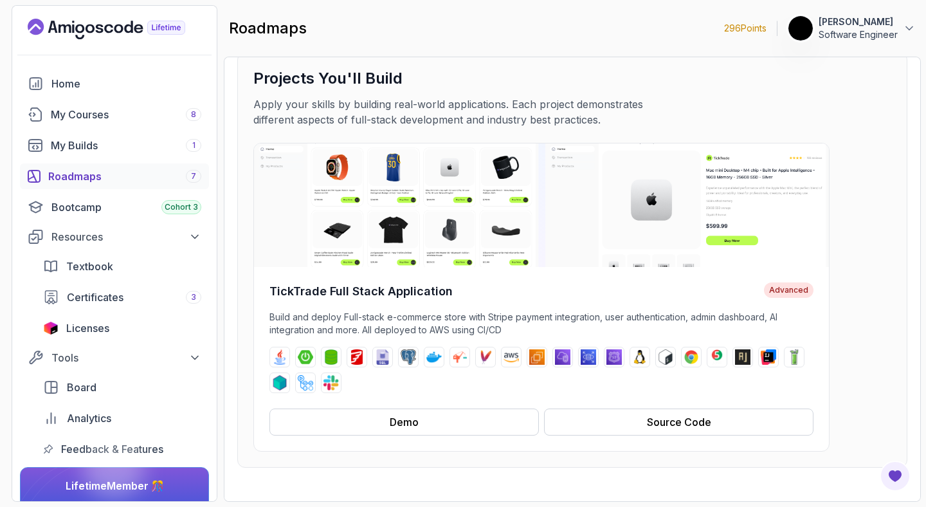
scroll to position [0, 0]
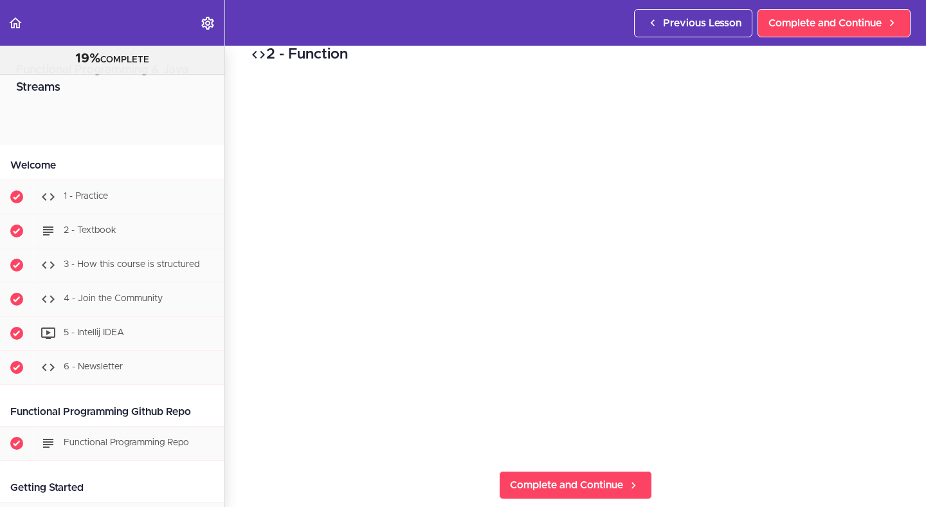
scroll to position [974, 0]
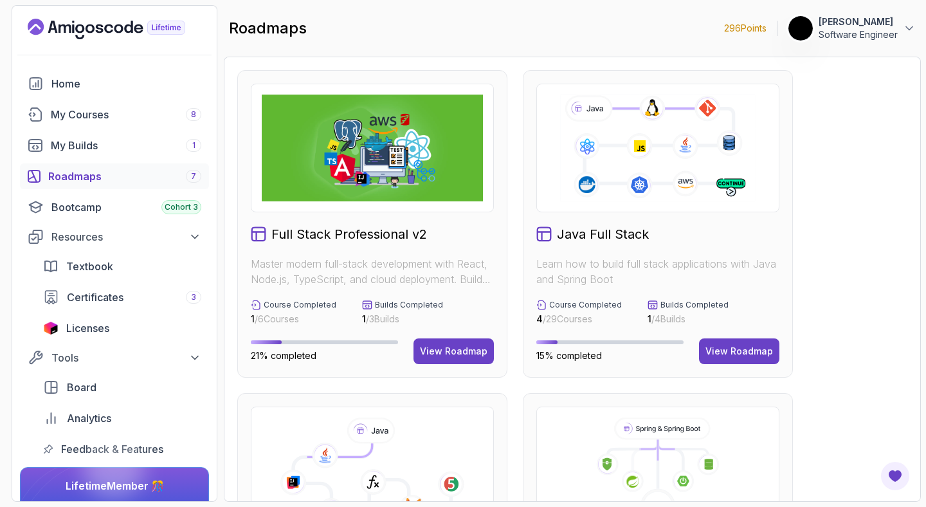
click at [369, 248] on div "Full Stack Professional v2 Master modern full-stack development with React, Nod…" at bounding box center [372, 223] width 270 height 307
click at [588, 228] on h2 "Java Full Stack" at bounding box center [603, 234] width 92 height 18
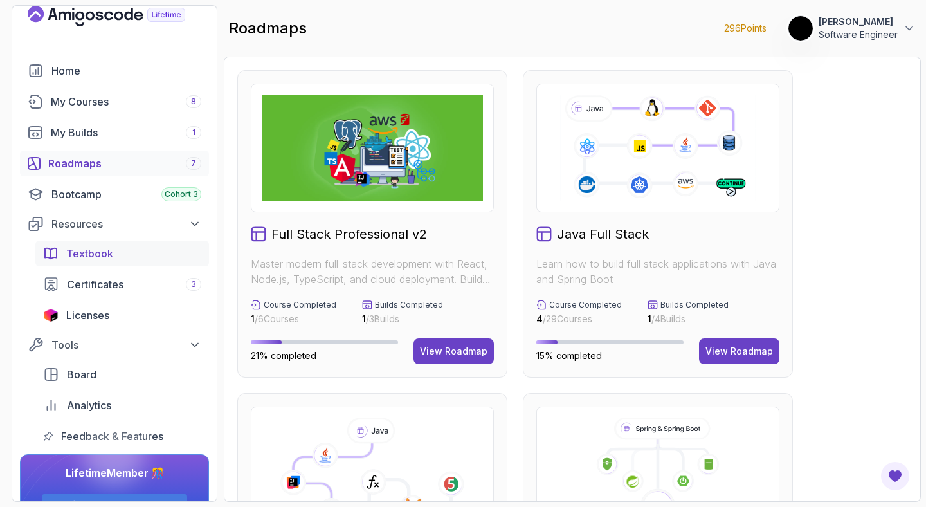
scroll to position [51, 0]
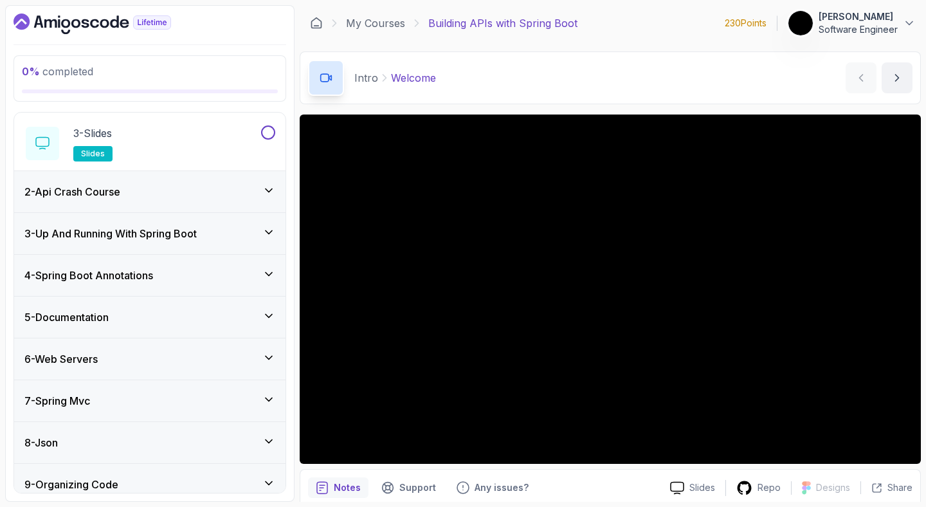
scroll to position [199, 0]
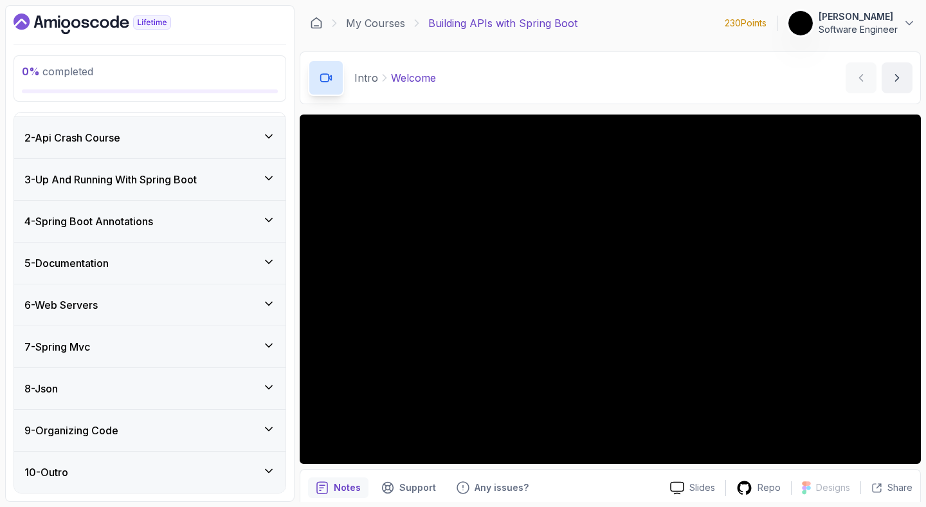
click at [268, 219] on icon at bounding box center [269, 219] width 6 height 3
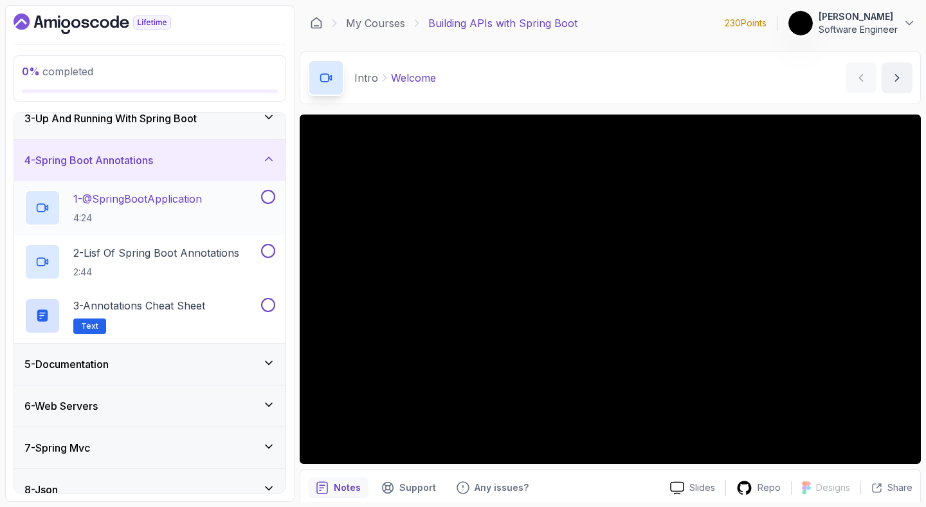
scroll to position [87, 0]
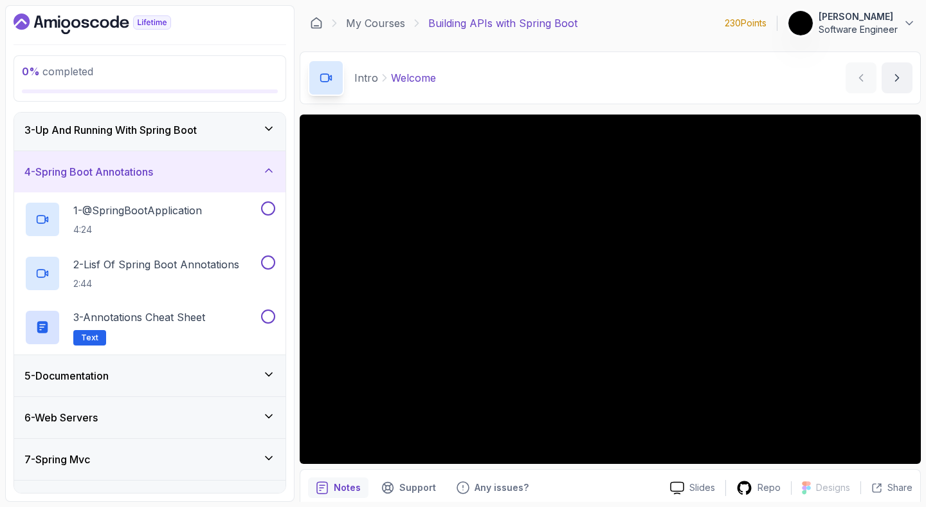
click at [267, 174] on icon at bounding box center [268, 170] width 13 height 13
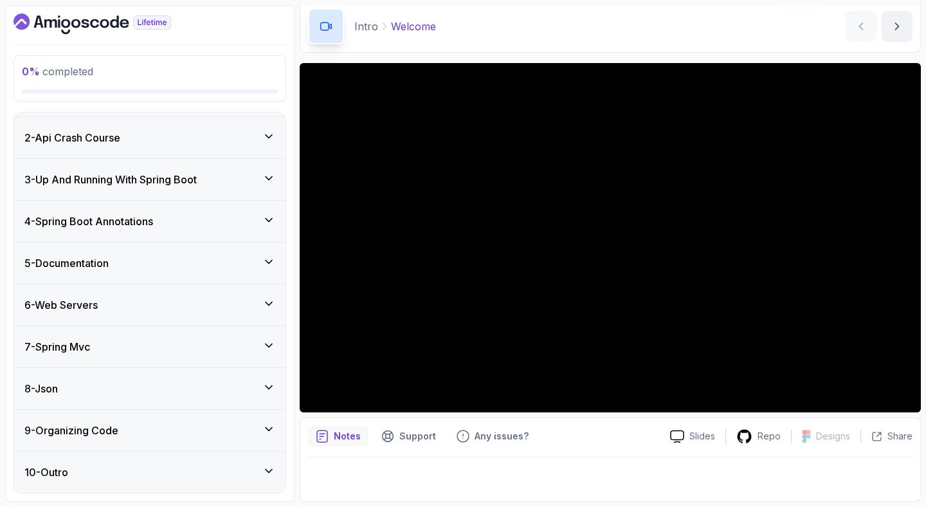
scroll to position [0, 0]
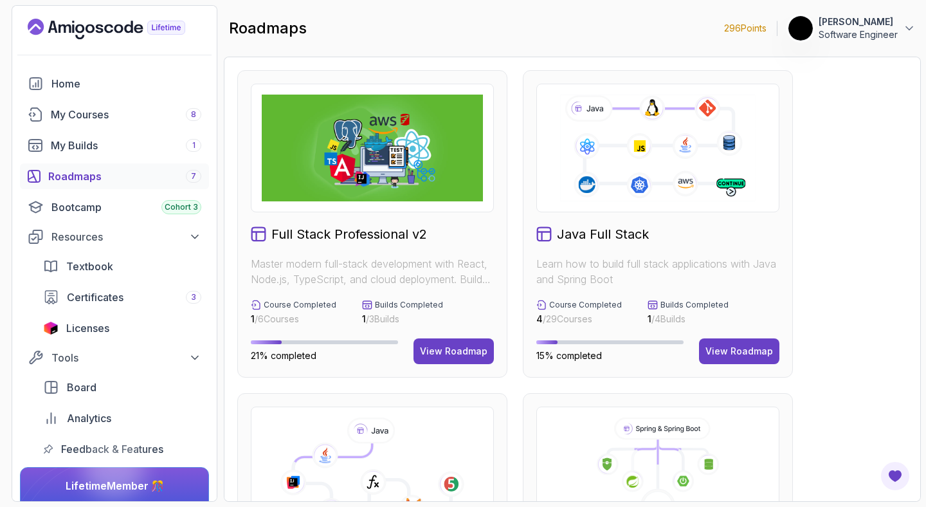
scroll to position [51, 0]
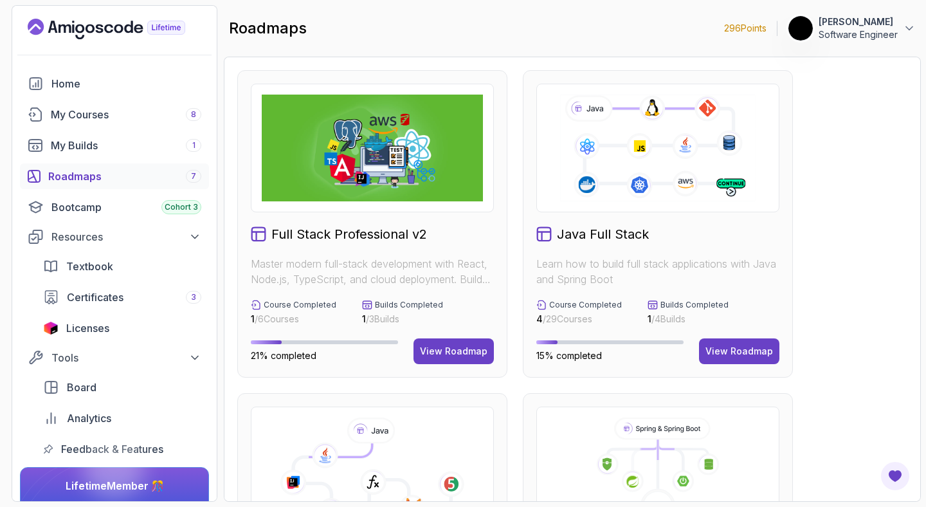
scroll to position [51, 0]
